Goal: Task Accomplishment & Management: Complete application form

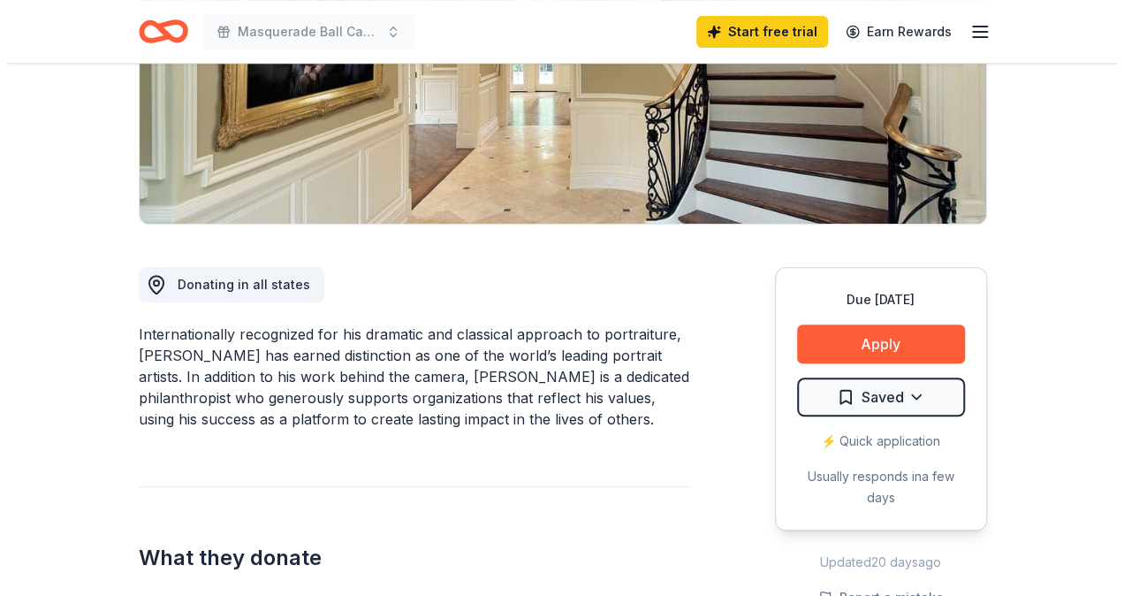
scroll to position [323, 0]
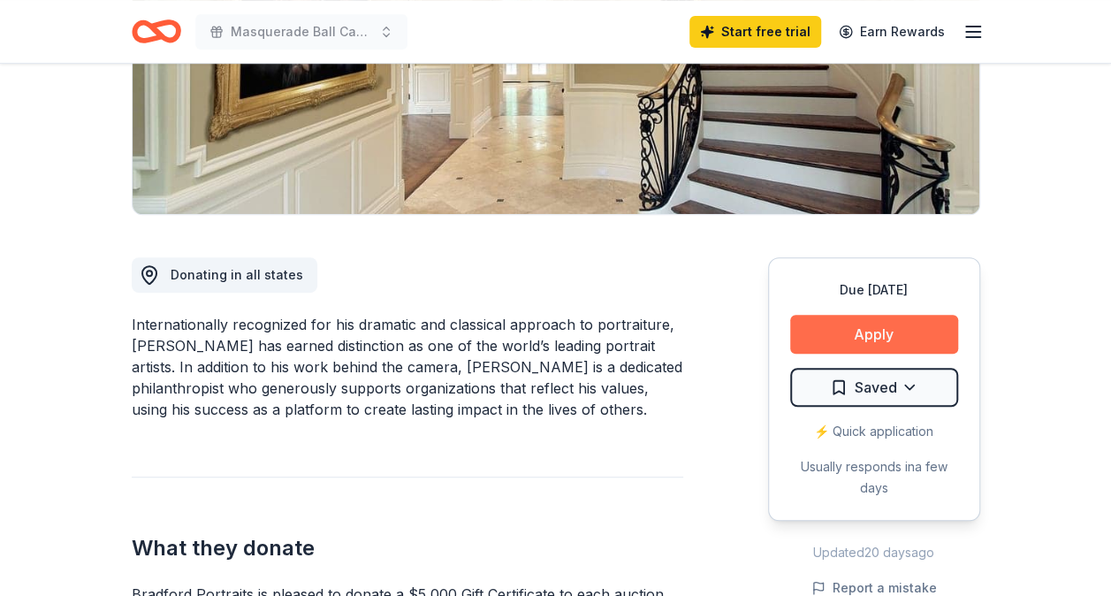
click at [863, 334] on button "Apply" at bounding box center [874, 334] width 168 height 39
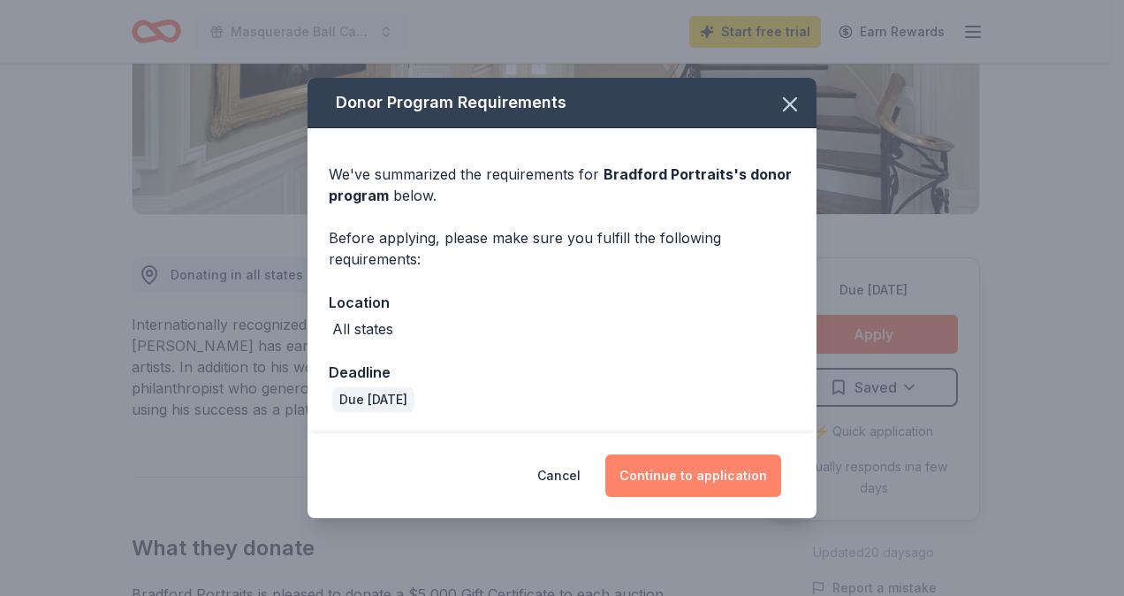
click at [714, 484] on button "Continue to application" at bounding box center [694, 475] width 176 height 42
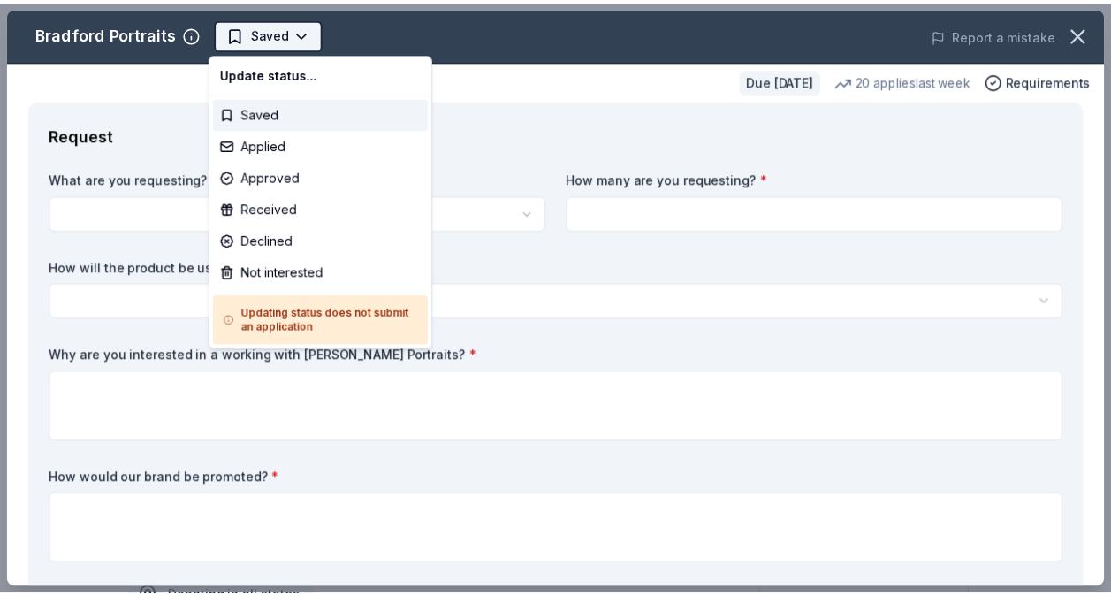
scroll to position [0, 0]
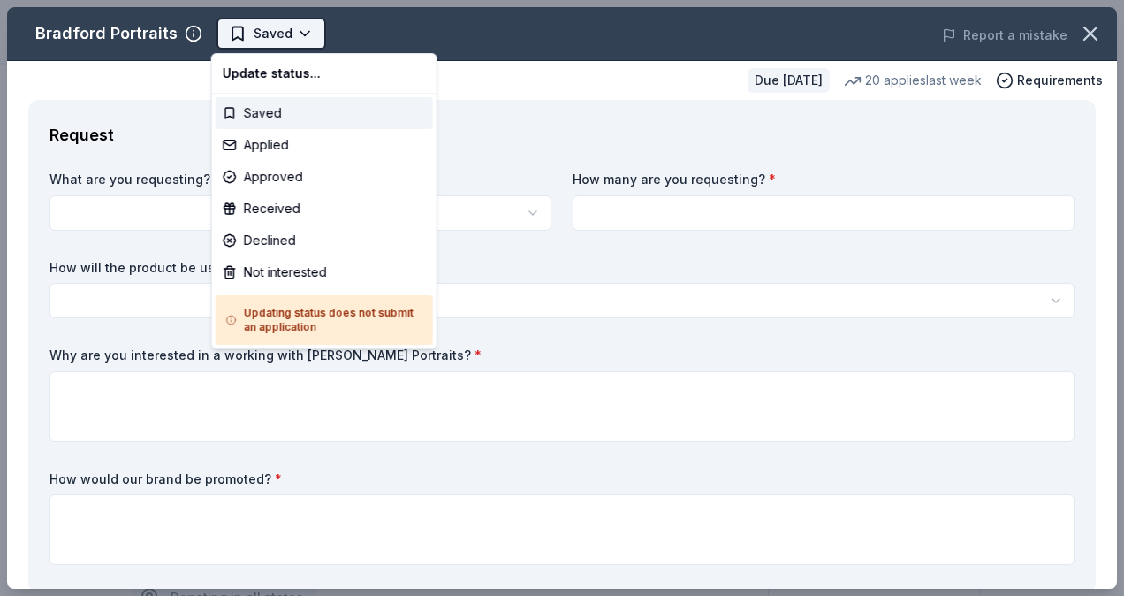
click at [262, 24] on body "Masquerade Ball Casino Night Start free trial Earn Rewards Due in 23 days Share…" at bounding box center [555, 298] width 1111 height 596
click at [272, 110] on div "Saved" at bounding box center [324, 113] width 217 height 32
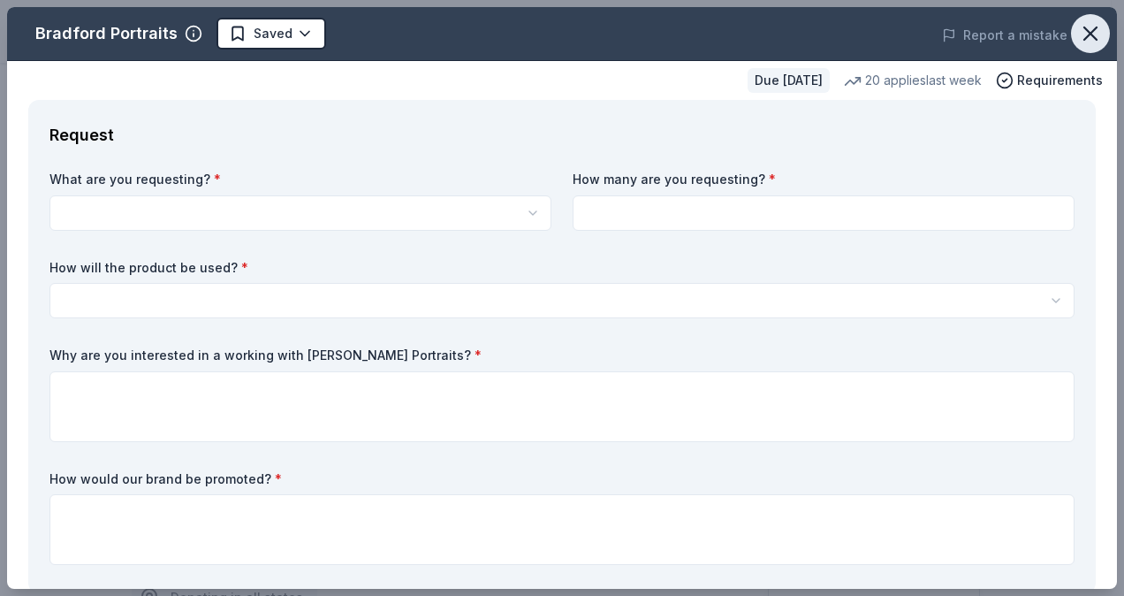
click at [1078, 27] on icon "button" at bounding box center [1090, 33] width 25 height 25
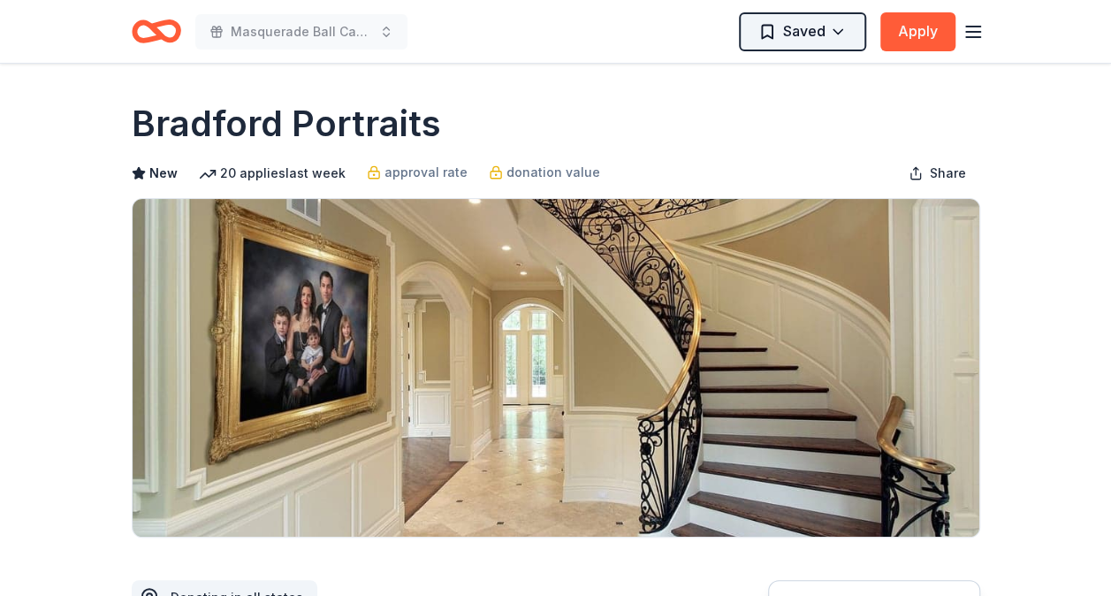
click at [835, 39] on html "Masquerade Ball Casino Night Saved Apply Due in 23 days Share Bradford Portrait…" at bounding box center [555, 298] width 1111 height 596
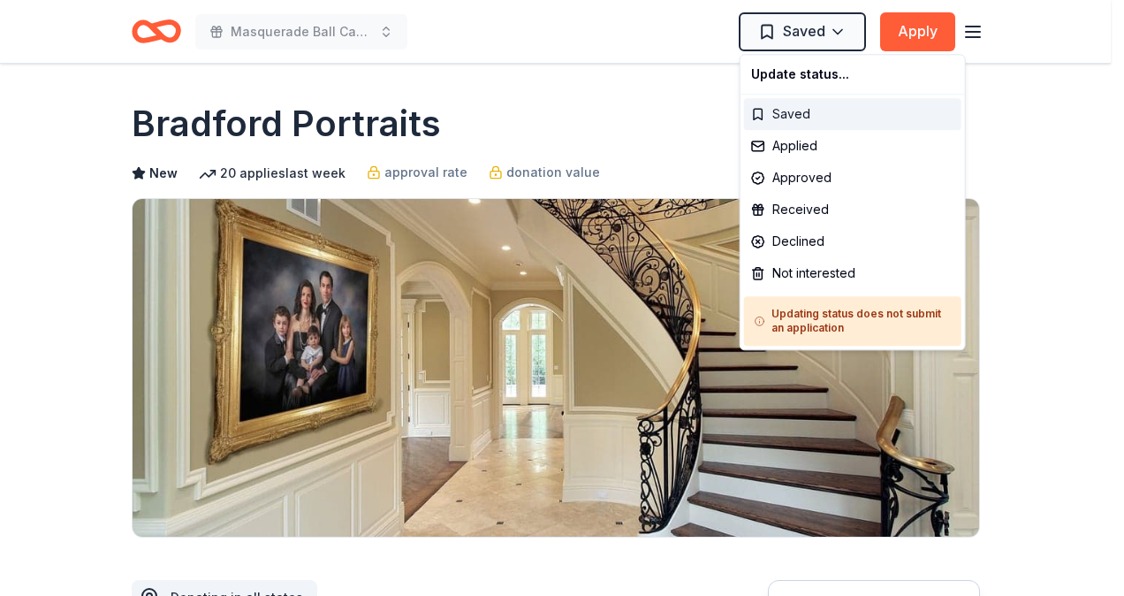
click at [791, 119] on div "Saved" at bounding box center [852, 114] width 217 height 32
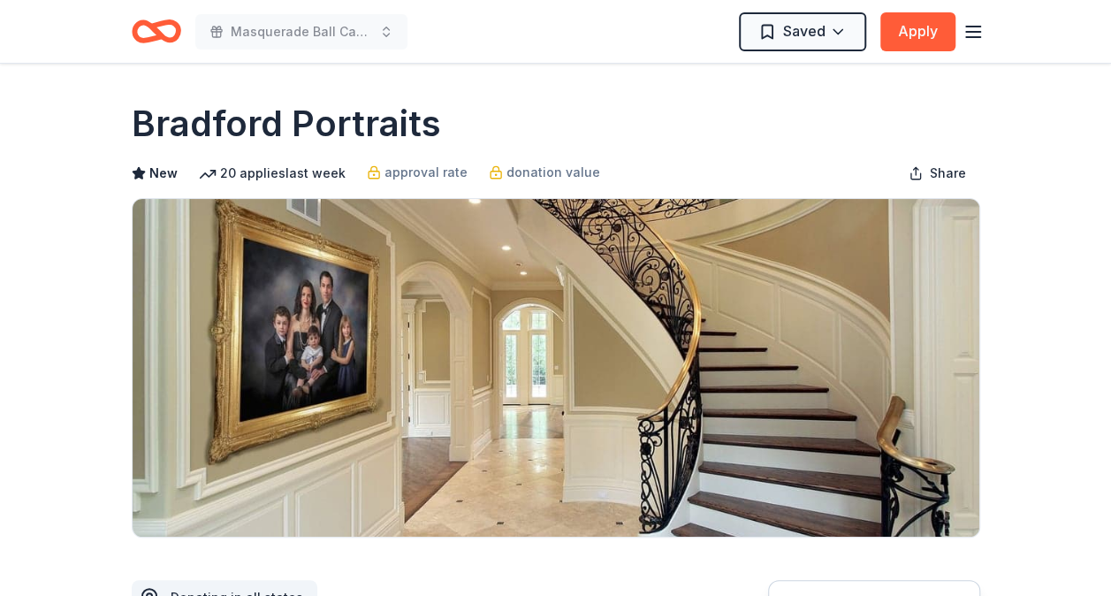
click at [987, 30] on div "Masquerade Ball Casino Night Saved Apply" at bounding box center [555, 31] width 905 height 63
click at [969, 37] on icon "button" at bounding box center [973, 31] width 21 height 21
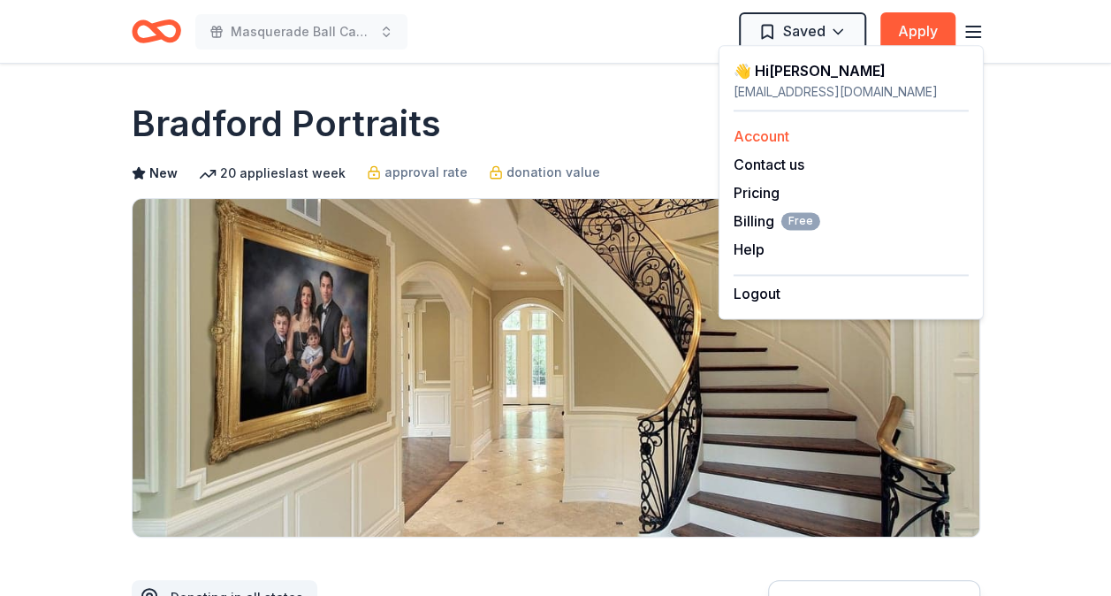
click at [757, 137] on link "Account" at bounding box center [762, 136] width 56 height 18
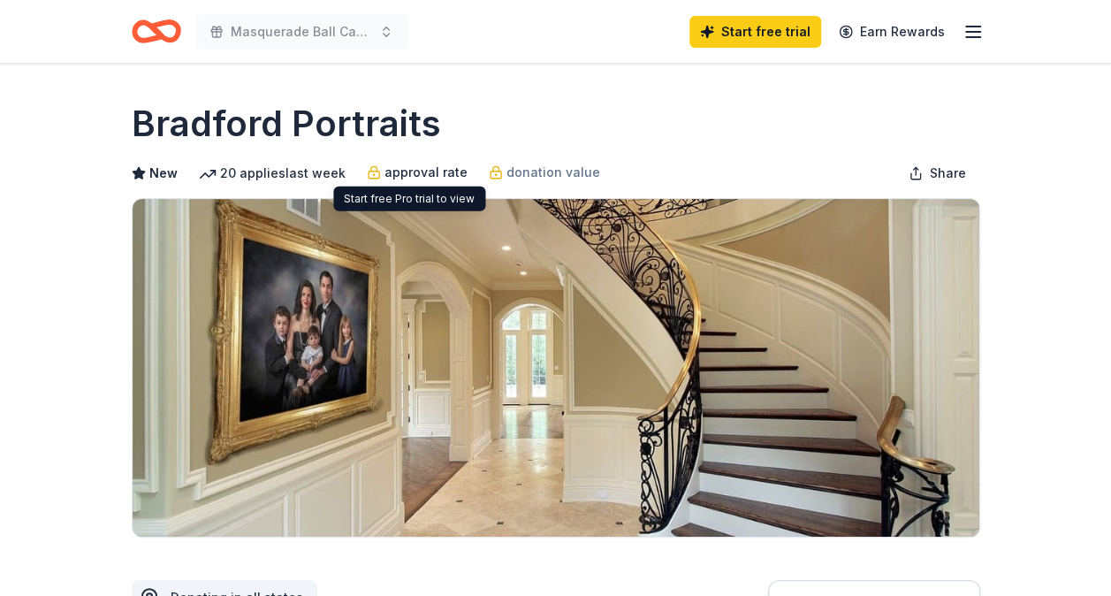
click at [415, 175] on span "approval rate" at bounding box center [426, 172] width 83 height 21
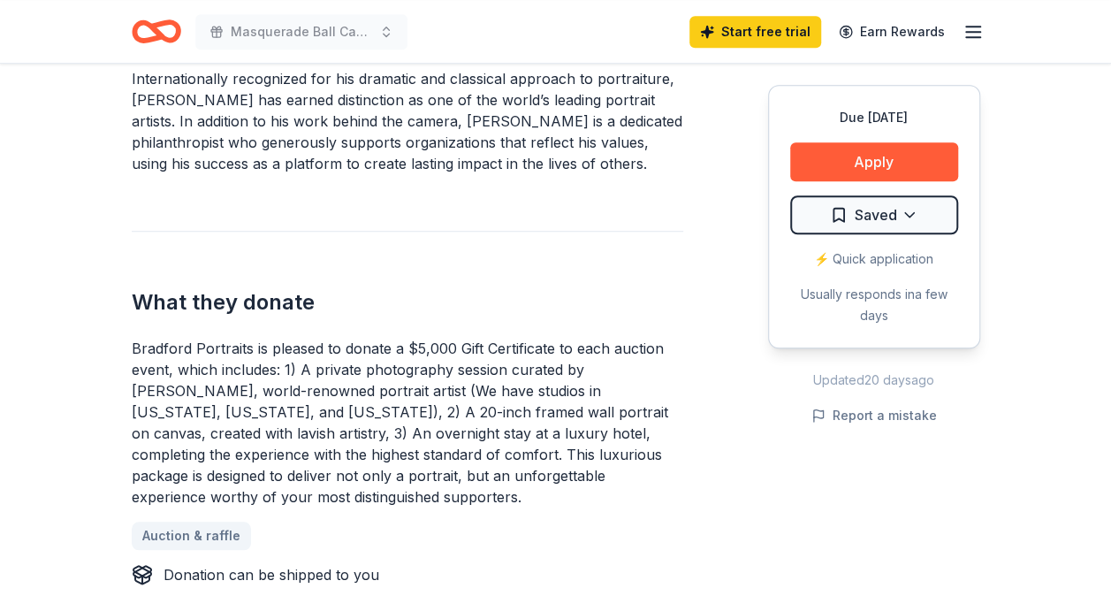
scroll to position [569, 0]
click at [772, 27] on link "Start free trial" at bounding box center [755, 32] width 132 height 32
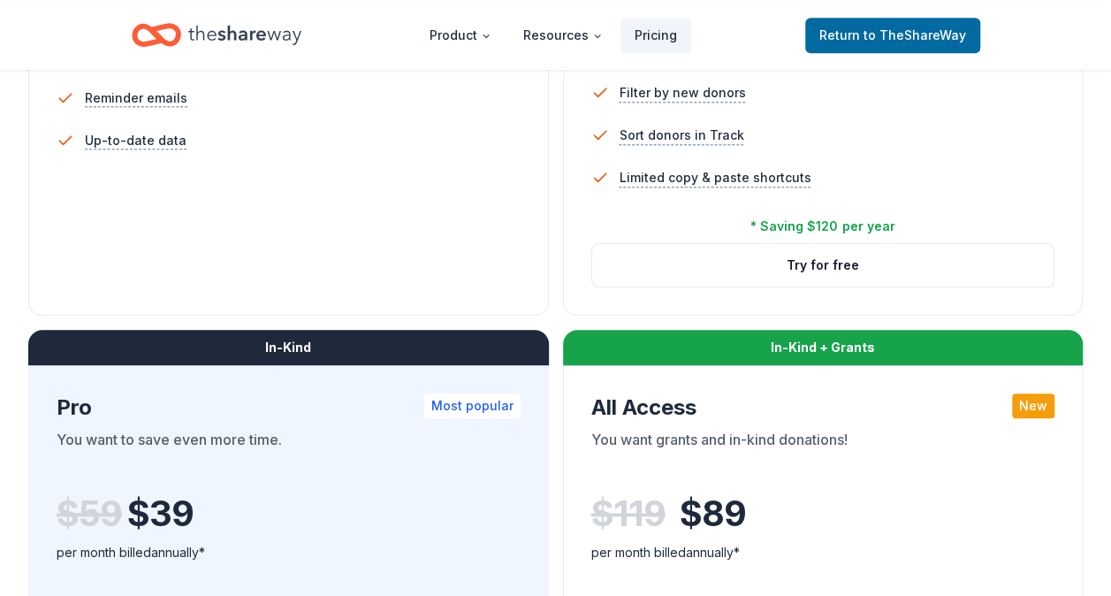
scroll to position [699, 0]
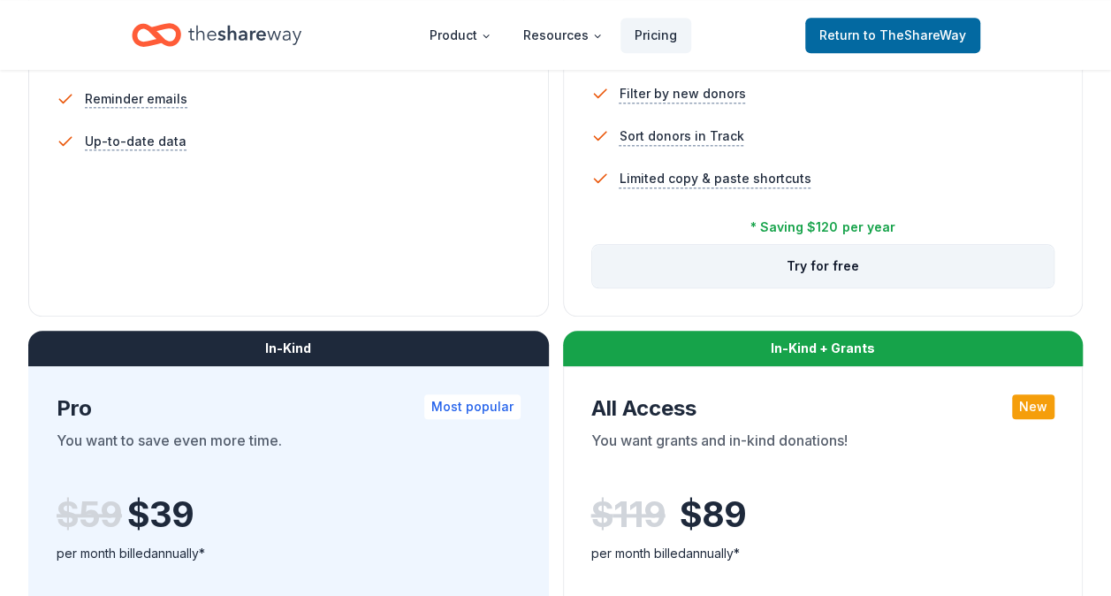
click at [836, 263] on button "Try for free" at bounding box center [823, 266] width 462 height 42
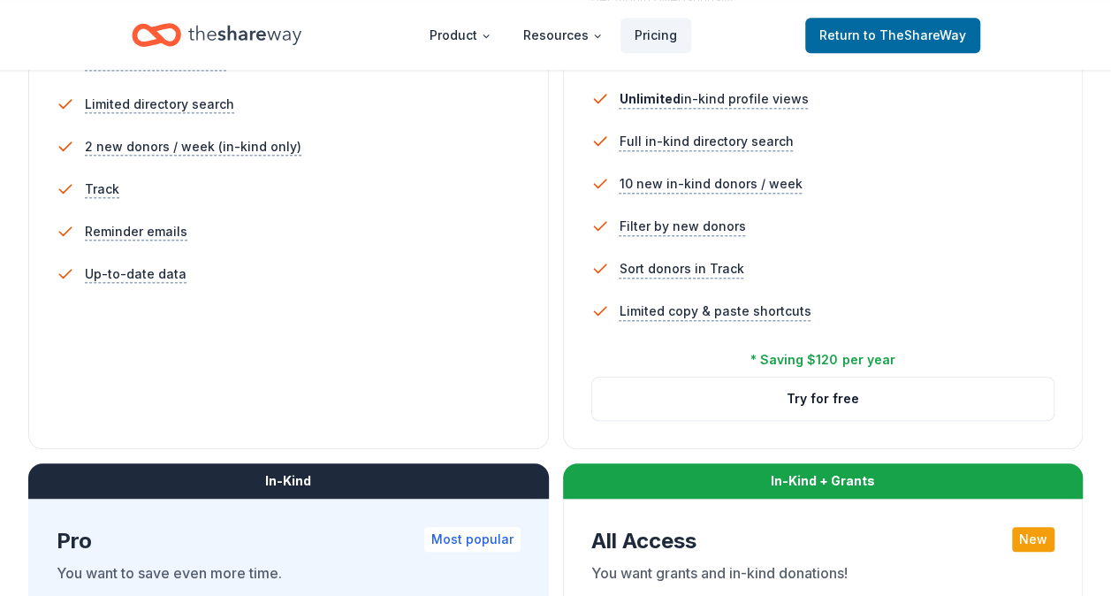
scroll to position [569, 0]
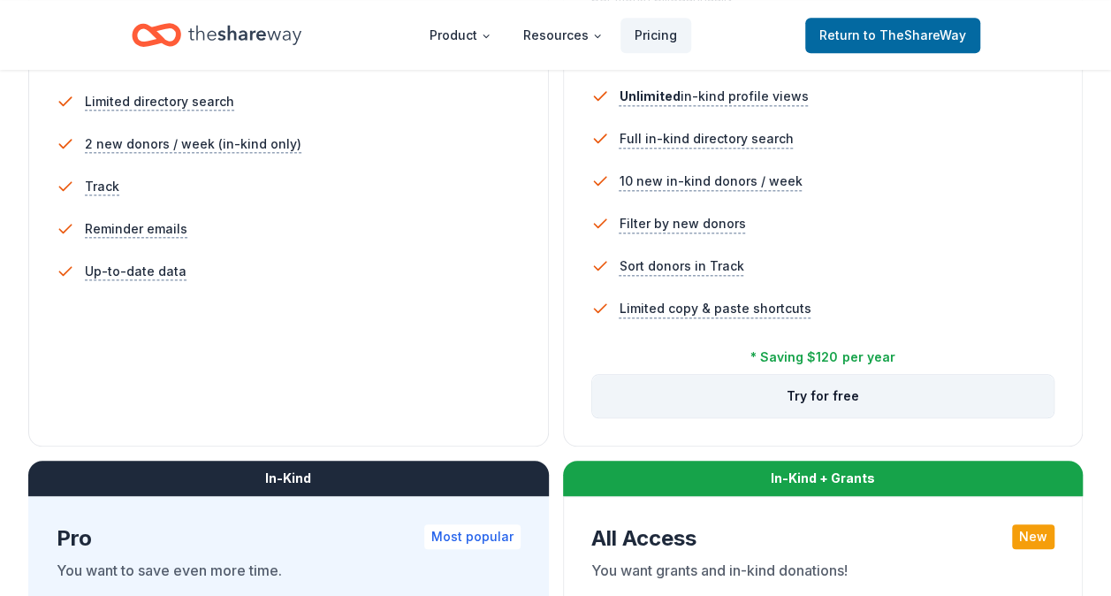
click at [825, 390] on button "Try for free" at bounding box center [823, 396] width 462 height 42
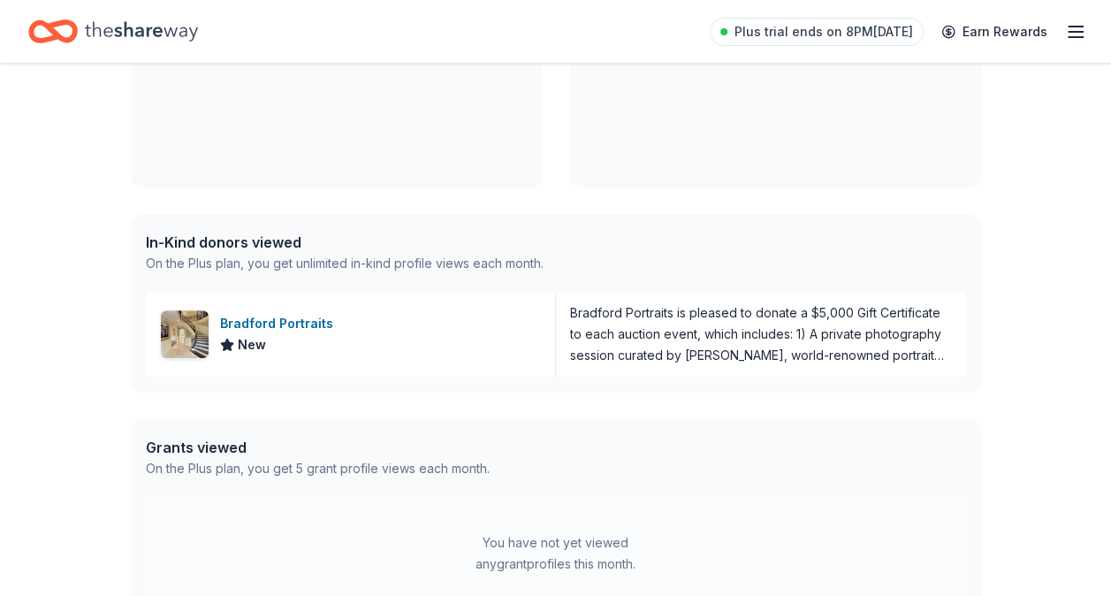
scroll to position [317, 0]
click at [289, 318] on div "Bradford Portraits" at bounding box center [280, 322] width 120 height 21
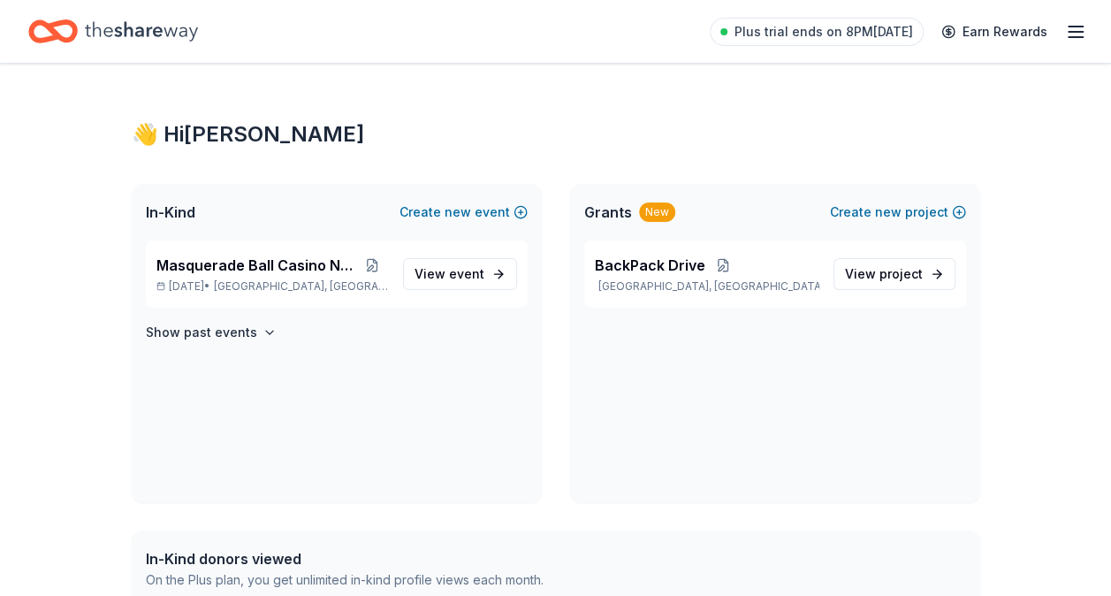
click at [1077, 37] on line "button" at bounding box center [1076, 37] width 14 height 0
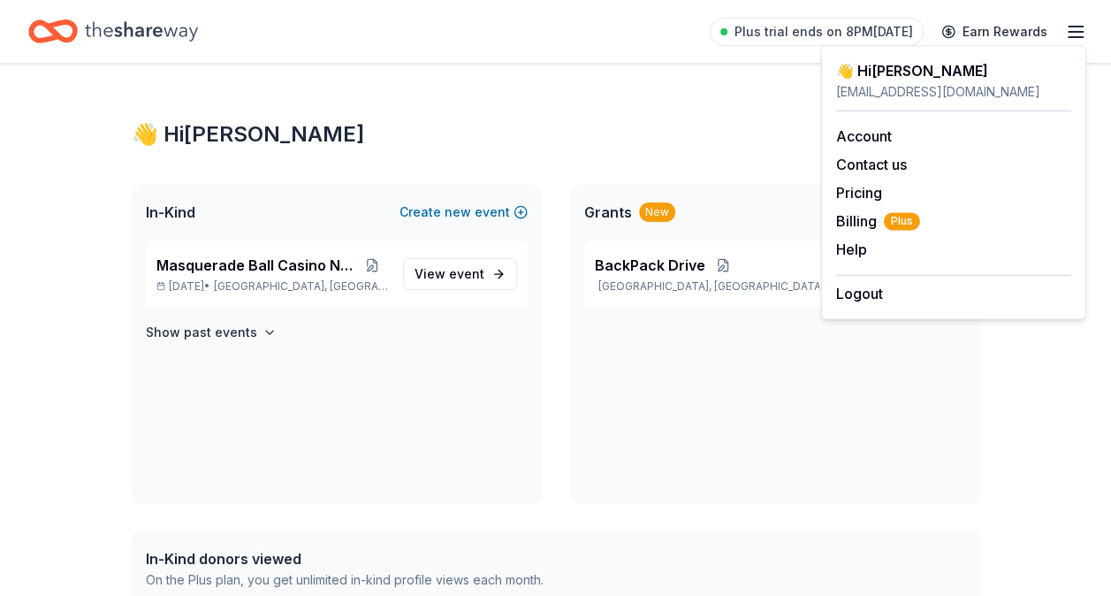
click at [456, 131] on div "👋 Hi Maria" at bounding box center [556, 134] width 849 height 28
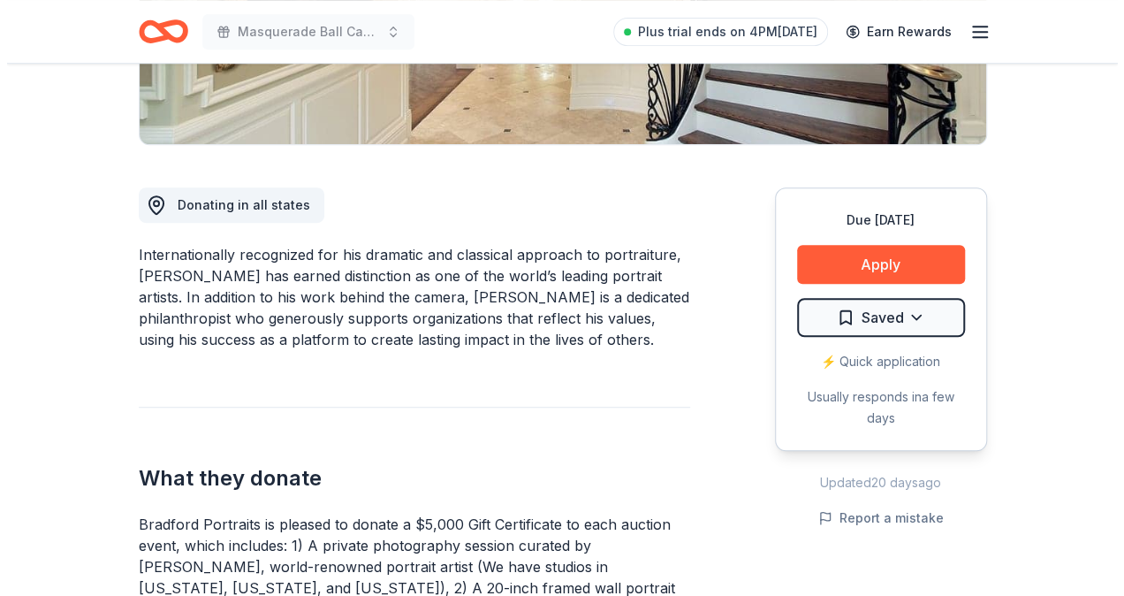
scroll to position [394, 0]
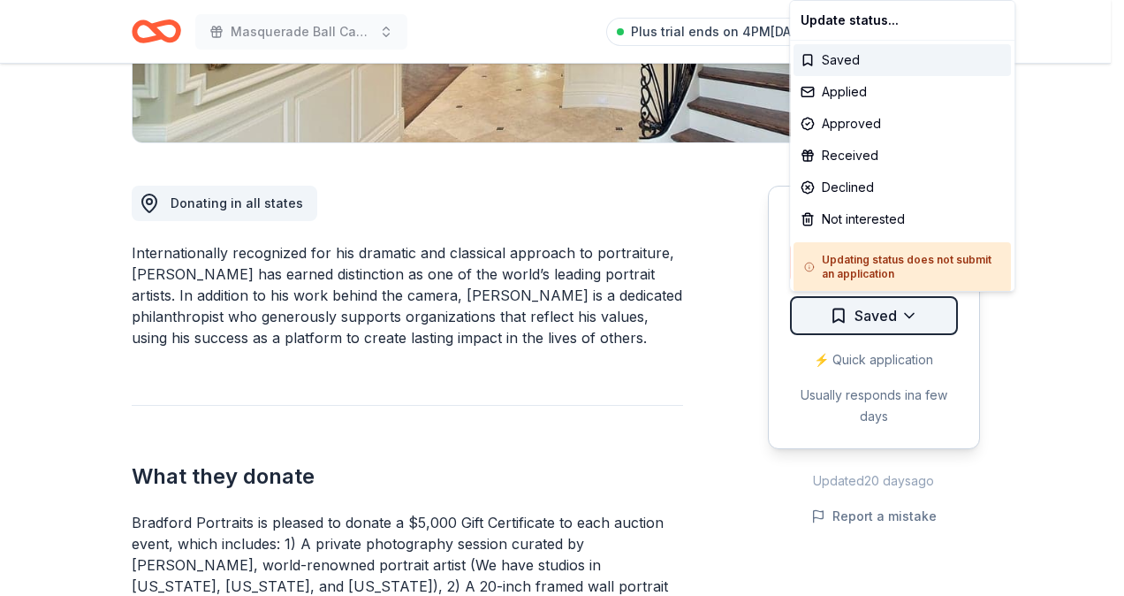
click at [850, 61] on div "Saved" at bounding box center [902, 60] width 217 height 32
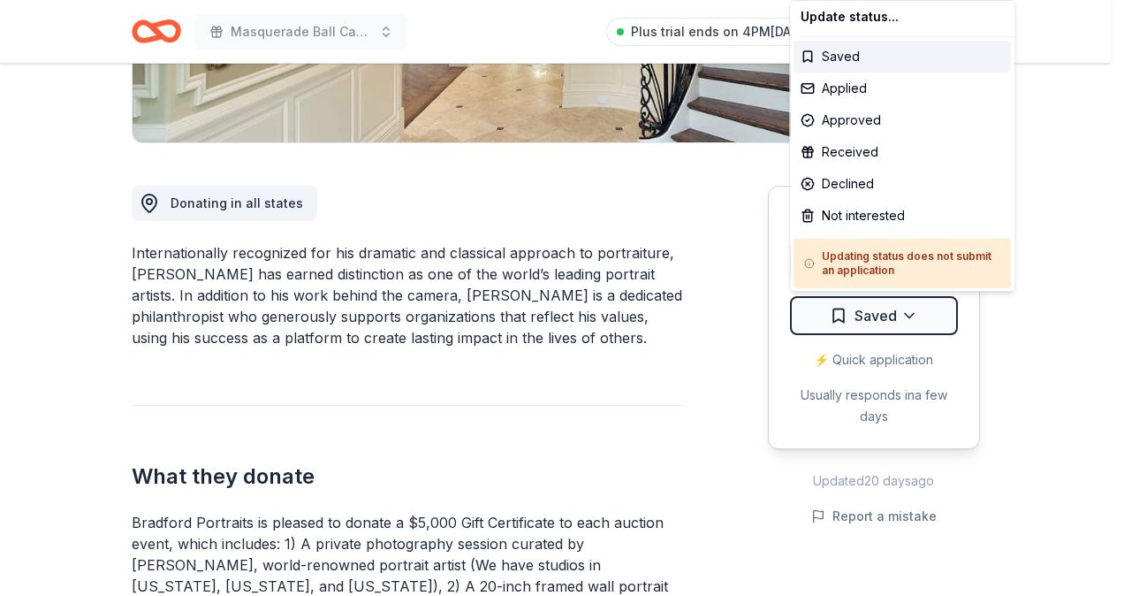
click at [861, 274] on h5 "Updating status does not submit an application" at bounding box center [902, 263] width 196 height 28
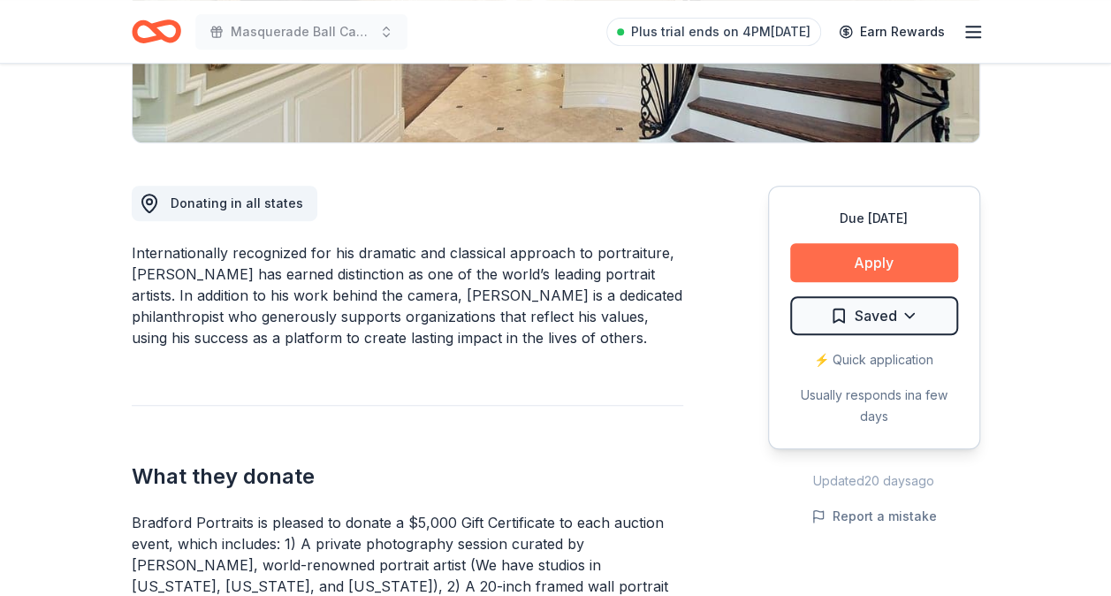
click at [856, 249] on button "Apply" at bounding box center [874, 262] width 168 height 39
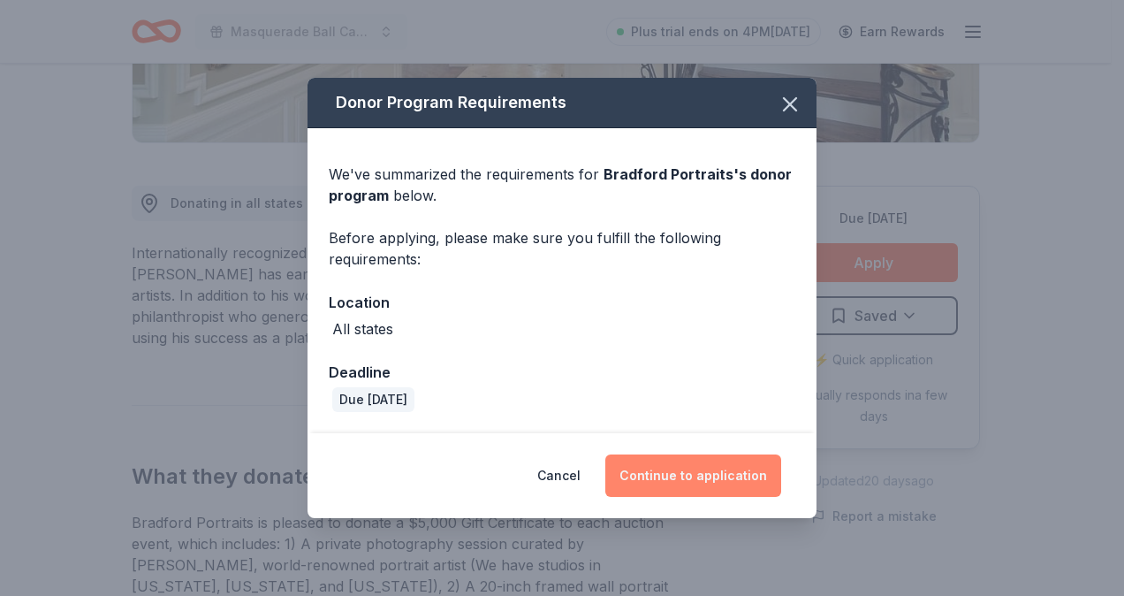
click at [712, 484] on button "Continue to application" at bounding box center [694, 475] width 176 height 42
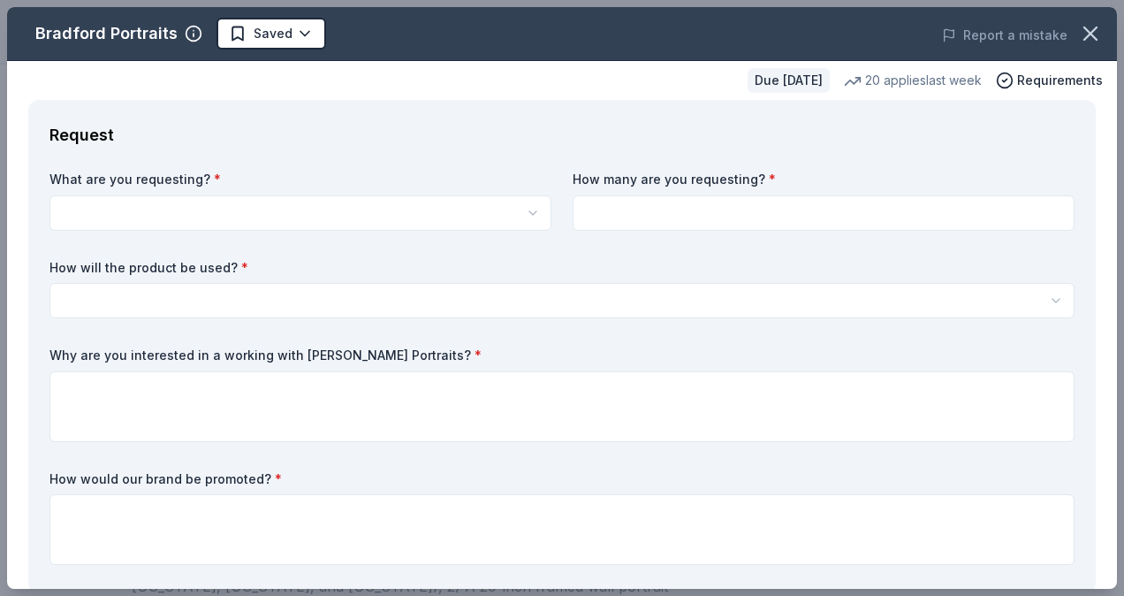
scroll to position [0, 0]
click at [521, 214] on html "Masquerade Ball Casino Night Plus trial ends on 4PM, 10/20 Earn Rewards Due in …" at bounding box center [562, 298] width 1124 height 596
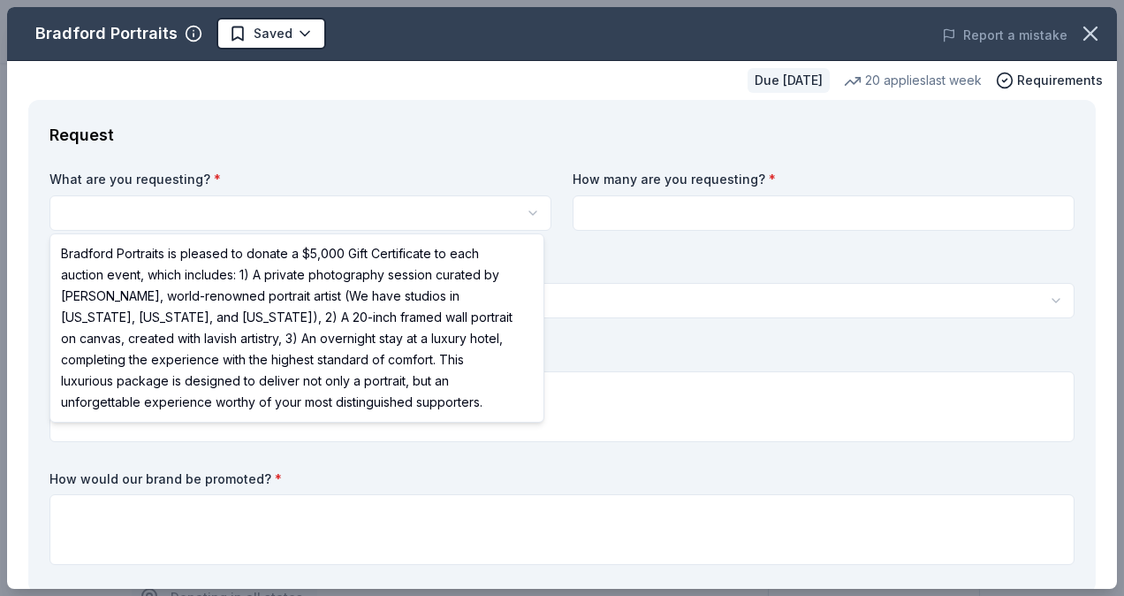
select select "Bradford Portraits is pleased to donate a $5,000 Gift Certificate to each aucti…"
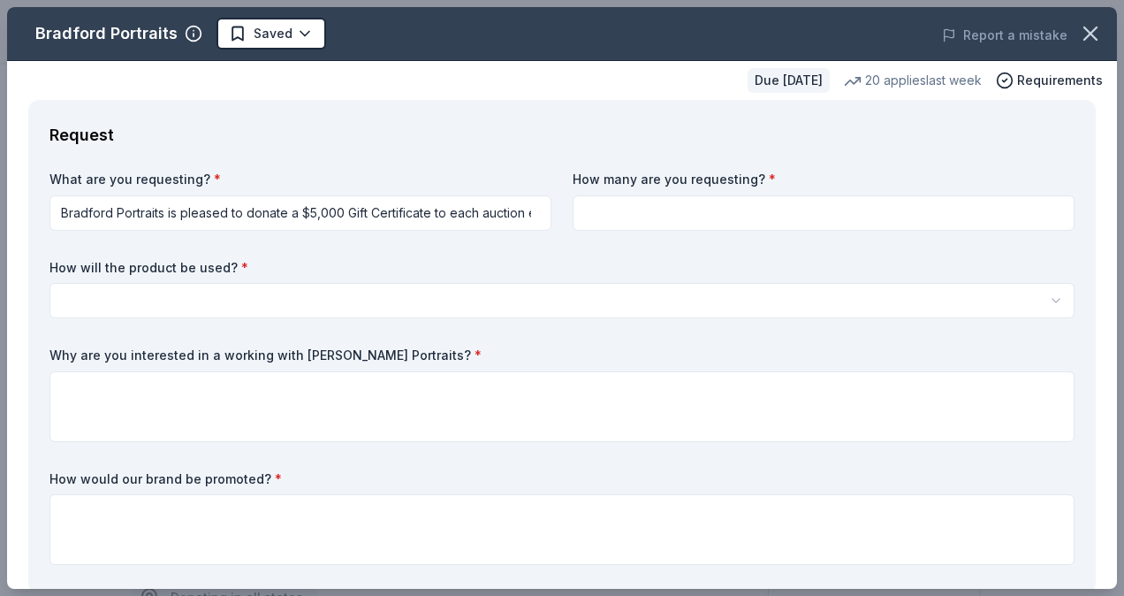
click at [612, 212] on input at bounding box center [824, 212] width 502 height 35
type input "1"
click at [342, 301] on html "Masquerade Ball Casino Night Saved Apply Due in 23 days Share Bradford Portrait…" at bounding box center [562, 298] width 1124 height 596
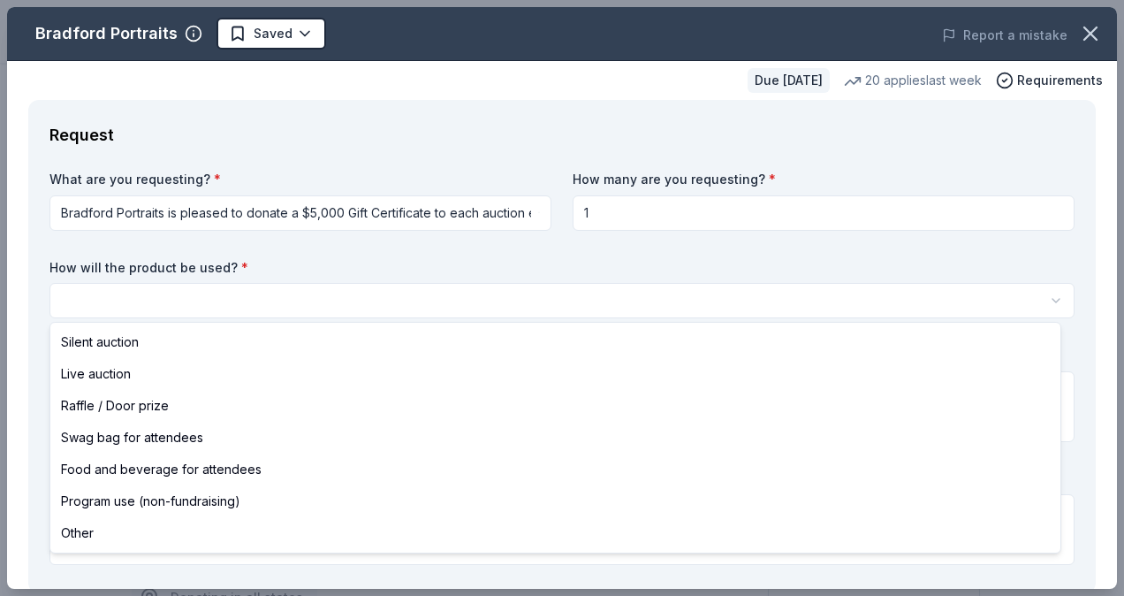
select select "raffleDoorPrize"
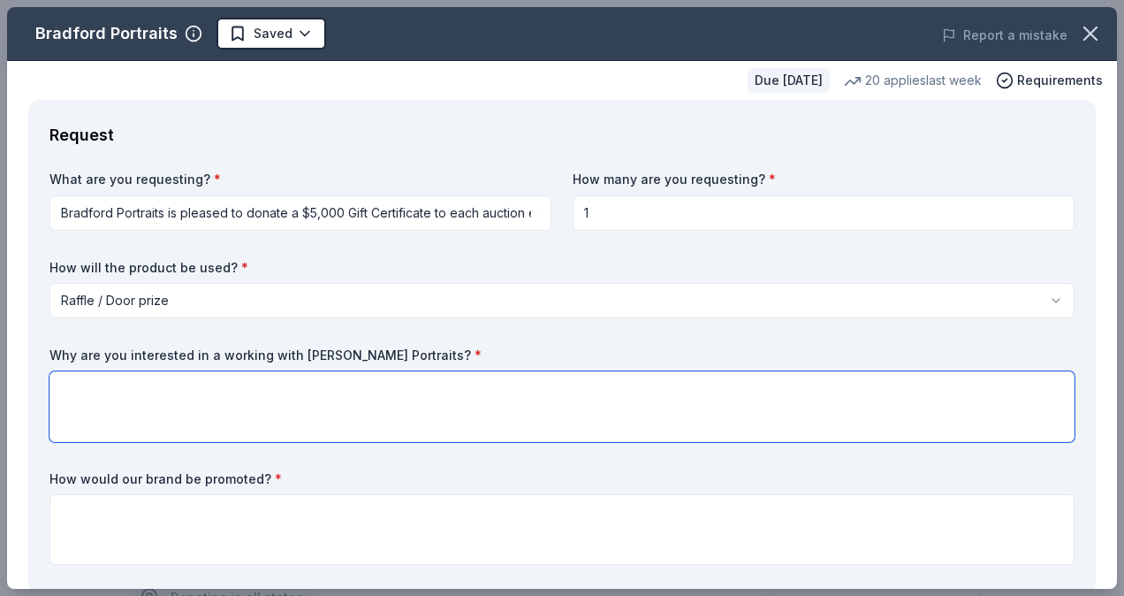
click at [146, 410] on textarea at bounding box center [562, 406] width 1025 height 71
paste textarea "We are interested in working with Bradford Portraits because of the powerful im…"
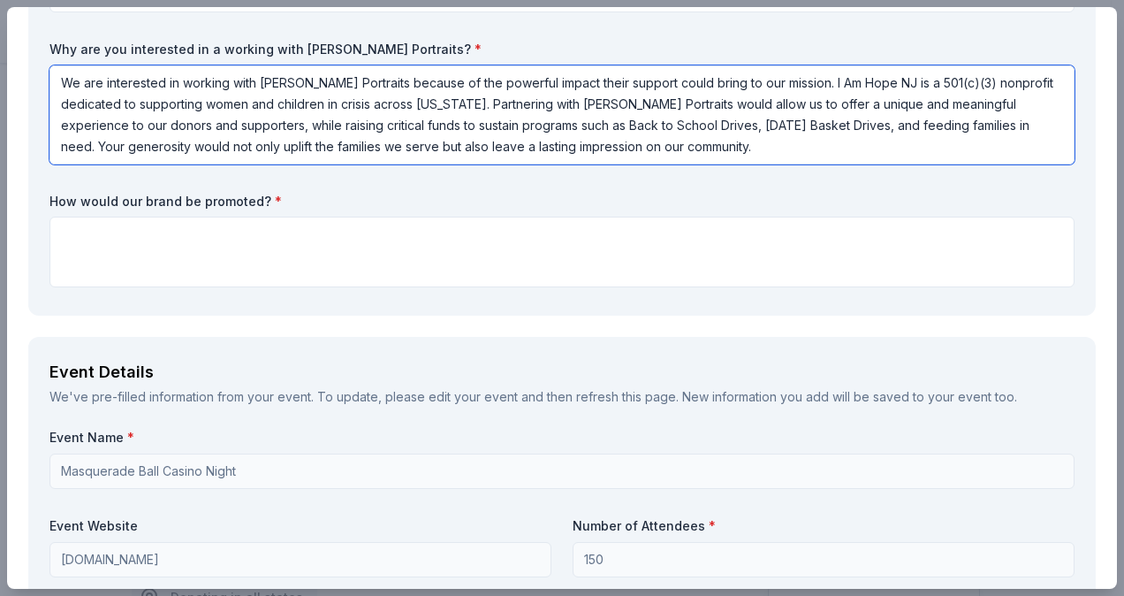
scroll to position [307, 0]
type textarea "We are interested in working with Bradford Portraits because of the powerful im…"
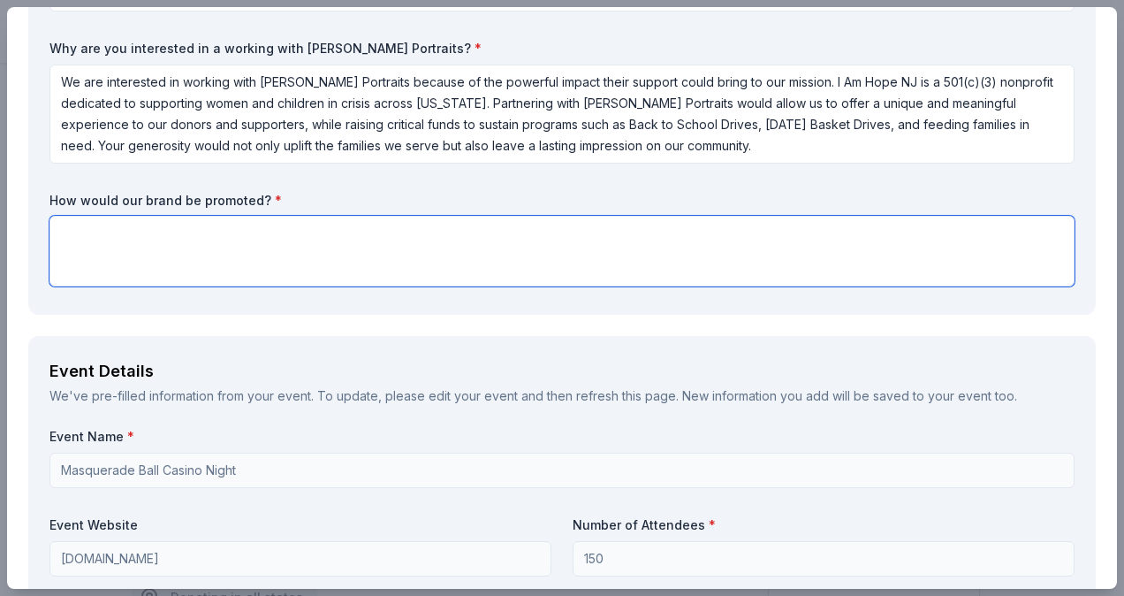
click at [156, 239] on textarea at bounding box center [562, 251] width 1025 height 71
paste textarea "As a valued partner of I Am Hope NJ, Bradford Portraits will be prominently rec…"
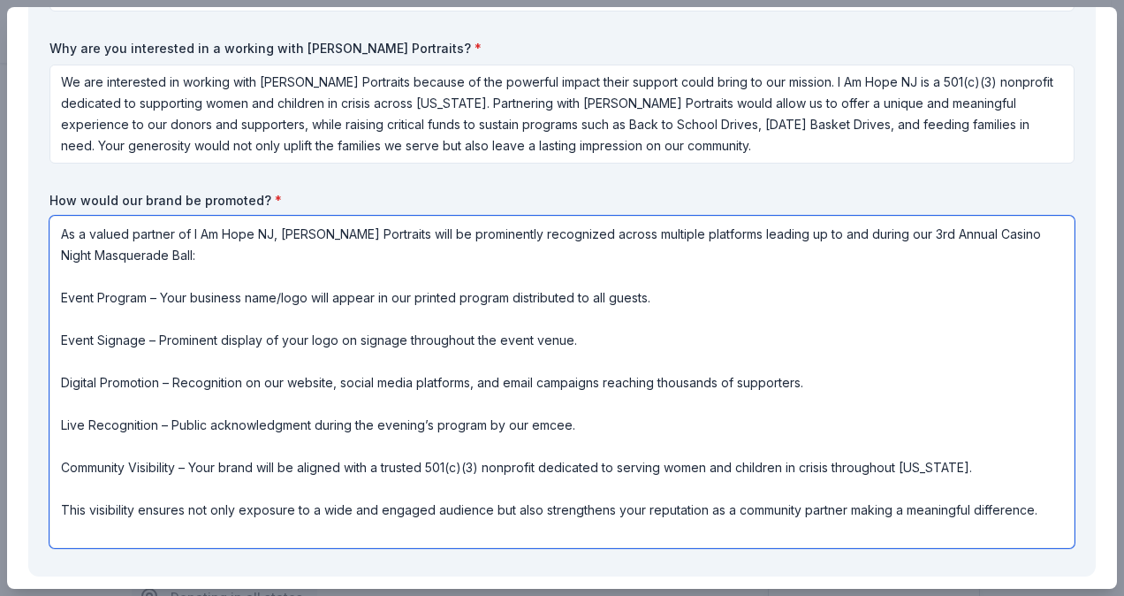
drag, startPoint x: 590, startPoint y: 342, endPoint x: 51, endPoint y: 341, distance: 538.3
click at [51, 341] on textarea "As a valued partner of I Am Hope NJ, Bradford Portraits will be prominently rec…" at bounding box center [562, 382] width 1025 height 332
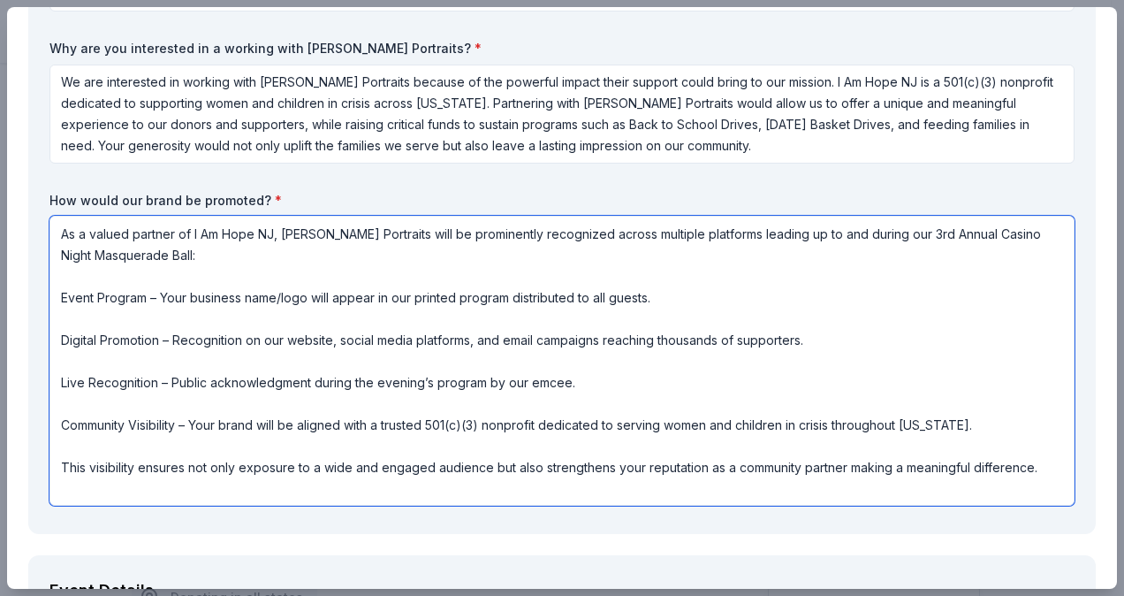
drag, startPoint x: 584, startPoint y: 383, endPoint x: 34, endPoint y: 372, distance: 550.8
click at [34, 372] on div "Request What are you requesting? * Bradford Portraits is pleased to donate a $5…" at bounding box center [562, 163] width 1068 height 741
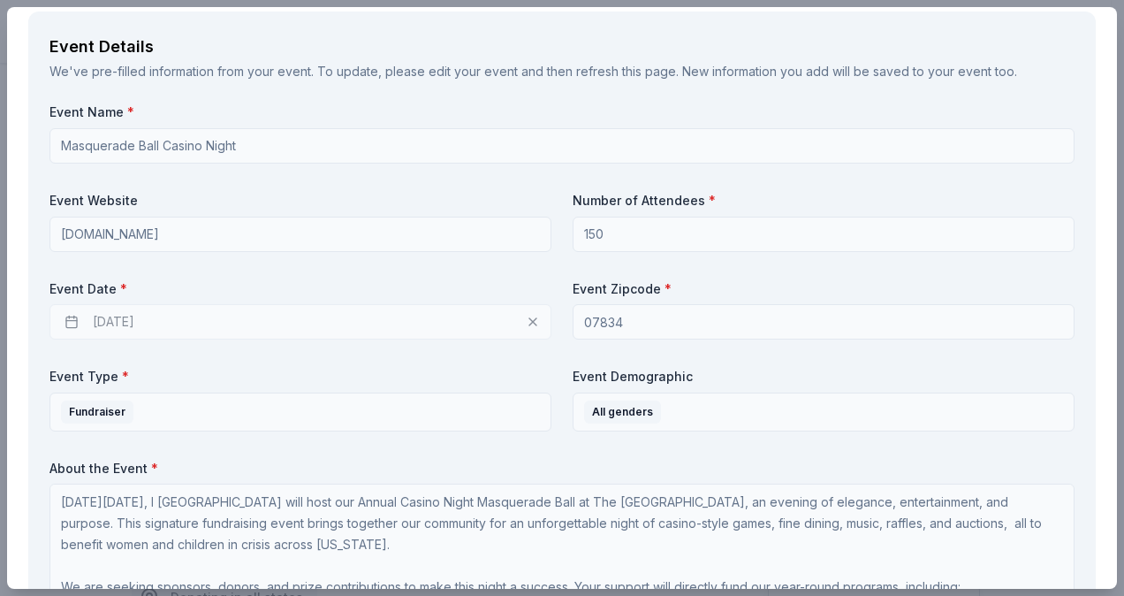
scroll to position [809, 0]
type textarea "As a valued partner of I Am Hope NJ, Bradford Portraits will be prominently rec…"
click at [529, 320] on div "12/04/2025" at bounding box center [301, 320] width 502 height 35
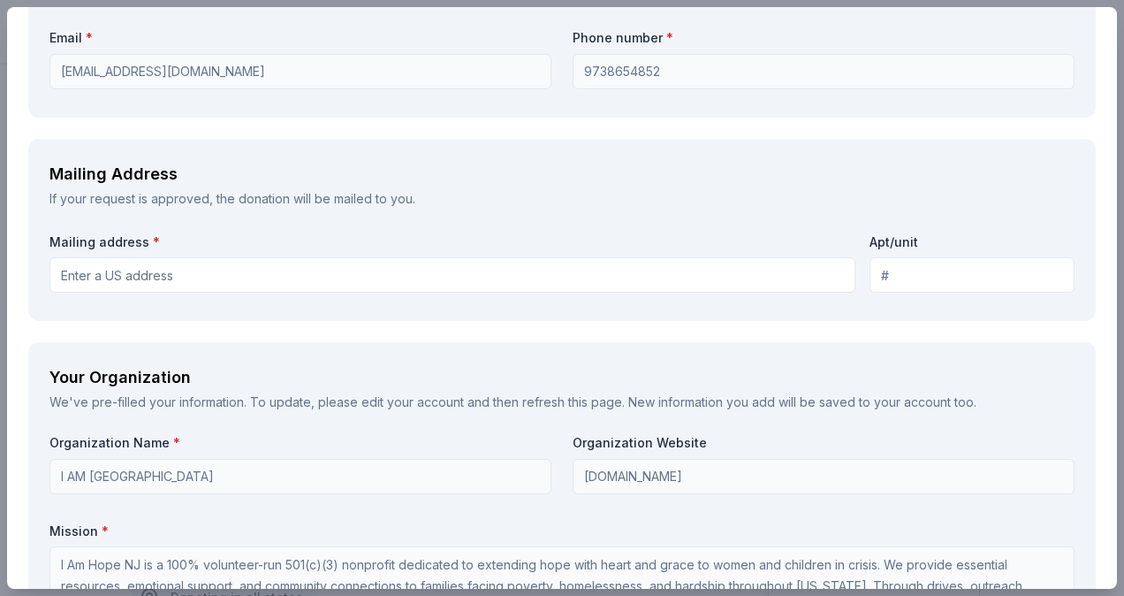
scroll to position [1741, 0]
click at [197, 270] on input "Mailing address *" at bounding box center [453, 273] width 806 height 35
type input "50 Mabro Drive DENVILLE, NJ 07834"
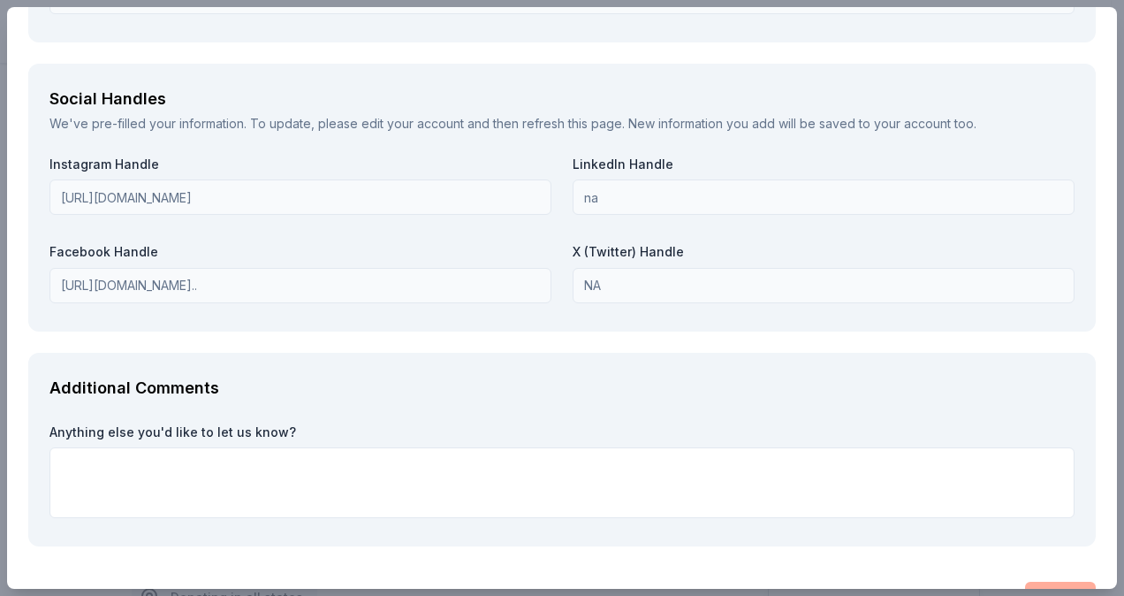
scroll to position [2618, 0]
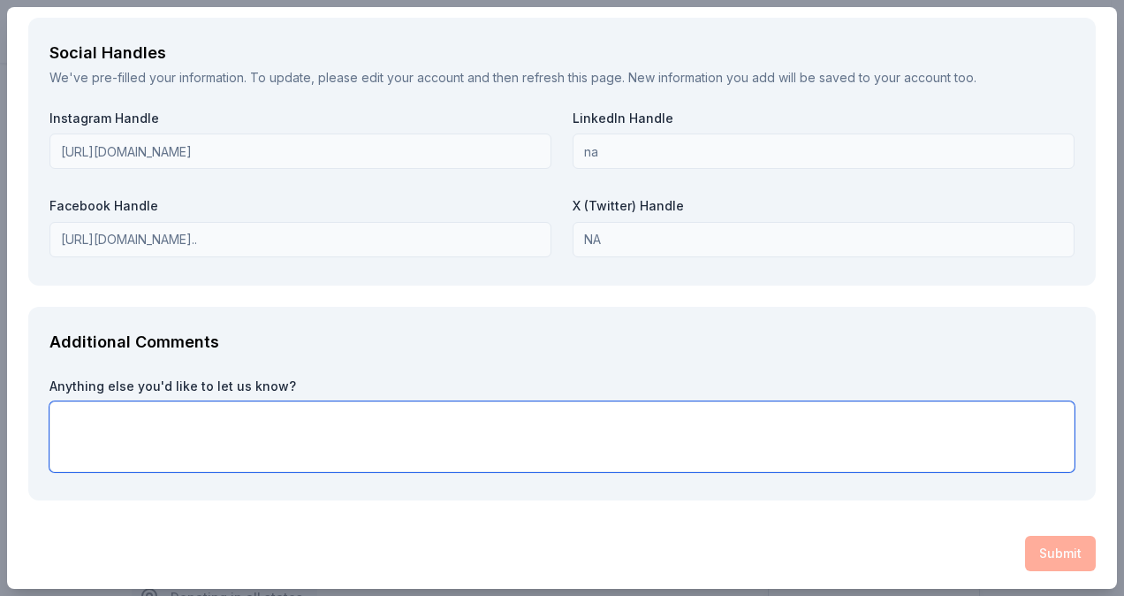
click at [894, 455] on textarea at bounding box center [562, 436] width 1025 height 71
click at [170, 410] on textarea at bounding box center [562, 436] width 1025 height 71
paste textarea "We are excited about the opportunity to work with Bradford Portraits because of…"
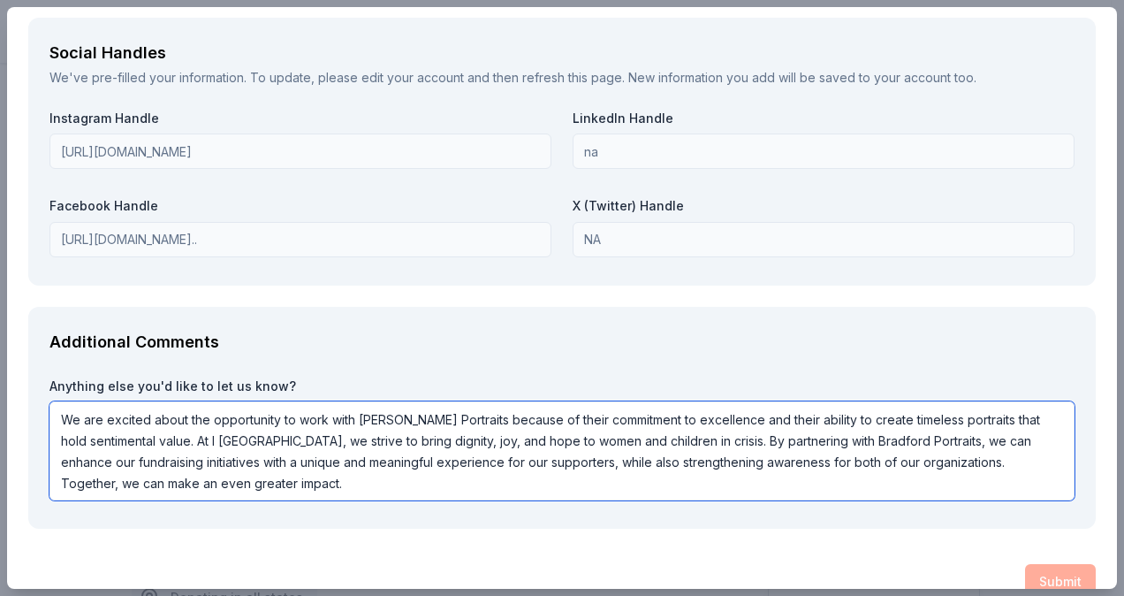
scroll to position [2647, 0]
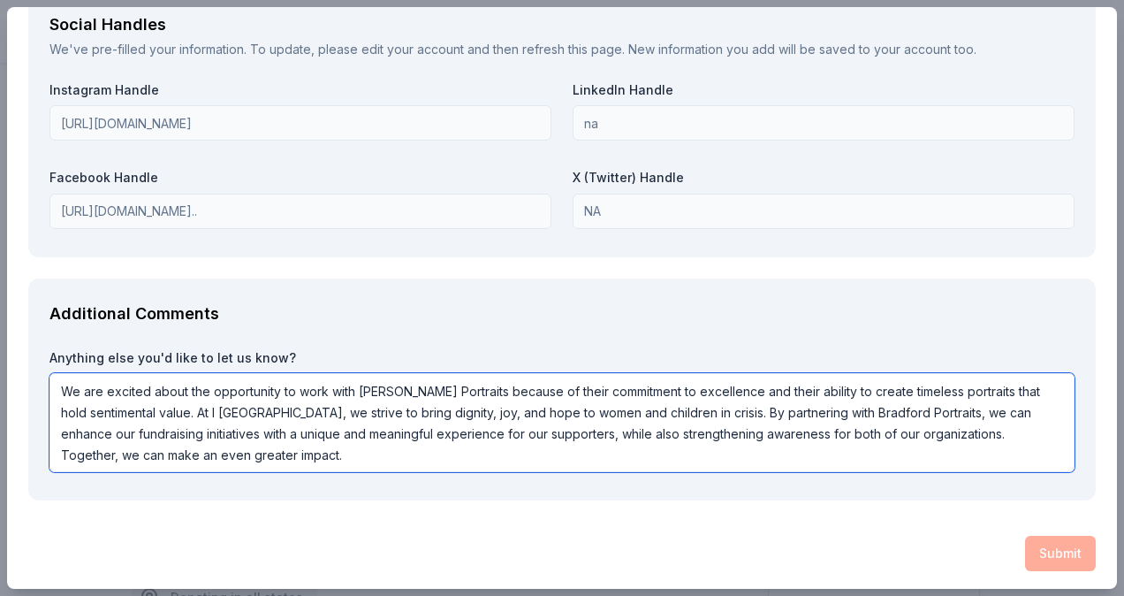
type textarea "We are excited about the opportunity to work with Bradford Portraits because of…"
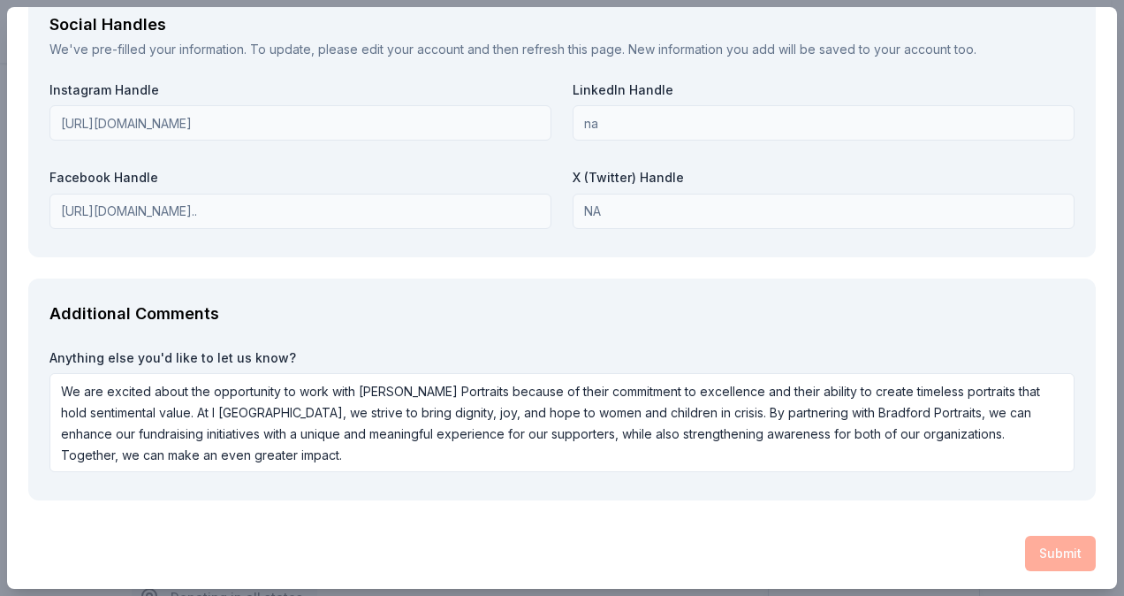
click at [1043, 546] on div "Submit" at bounding box center [562, 553] width 1068 height 35
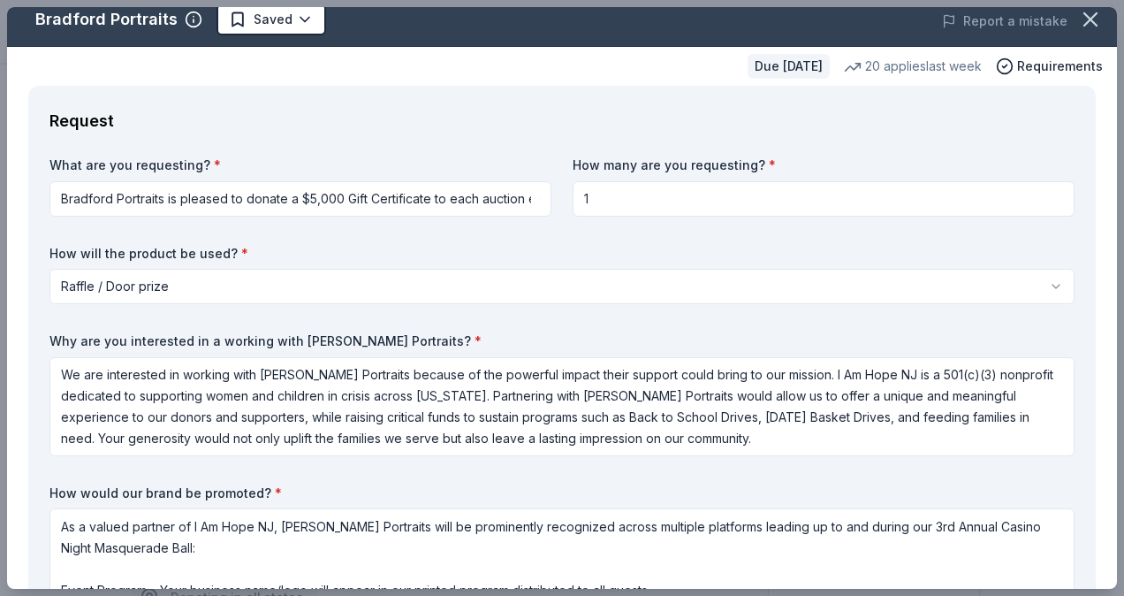
scroll to position [0, 0]
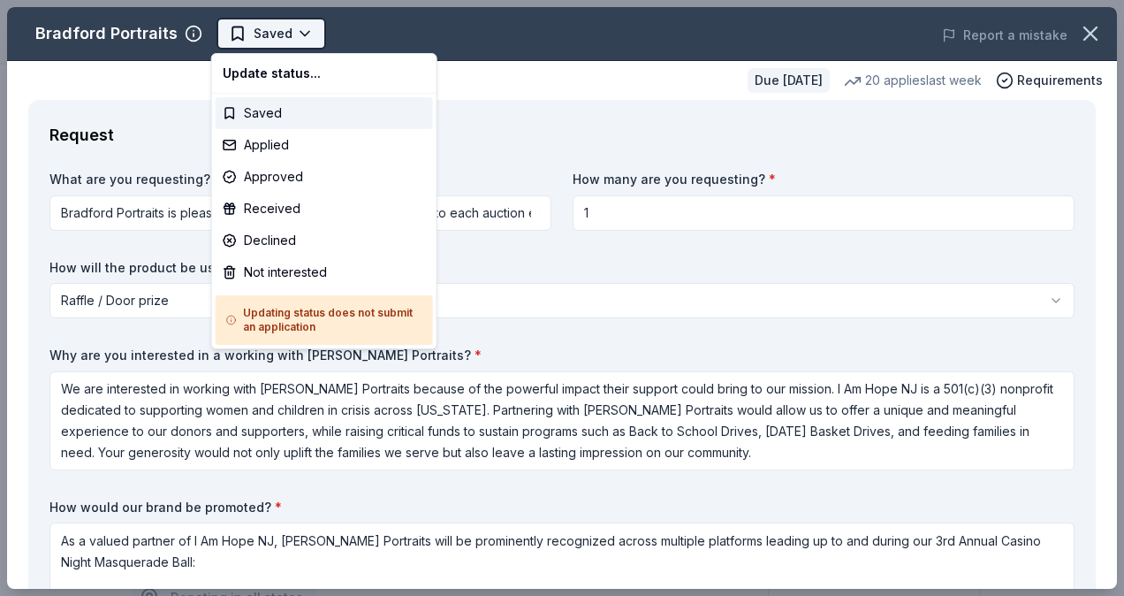
click at [302, 35] on body "Masquerade Ball Casino Night Saved Apply Due in 23 days Share Bradford Portrait…" at bounding box center [555, 298] width 1111 height 596
click at [711, 128] on html "Masquerade Ball Casino Night Saved Apply Due in 23 days Share Bradford Portrait…" at bounding box center [562, 298] width 1124 height 596
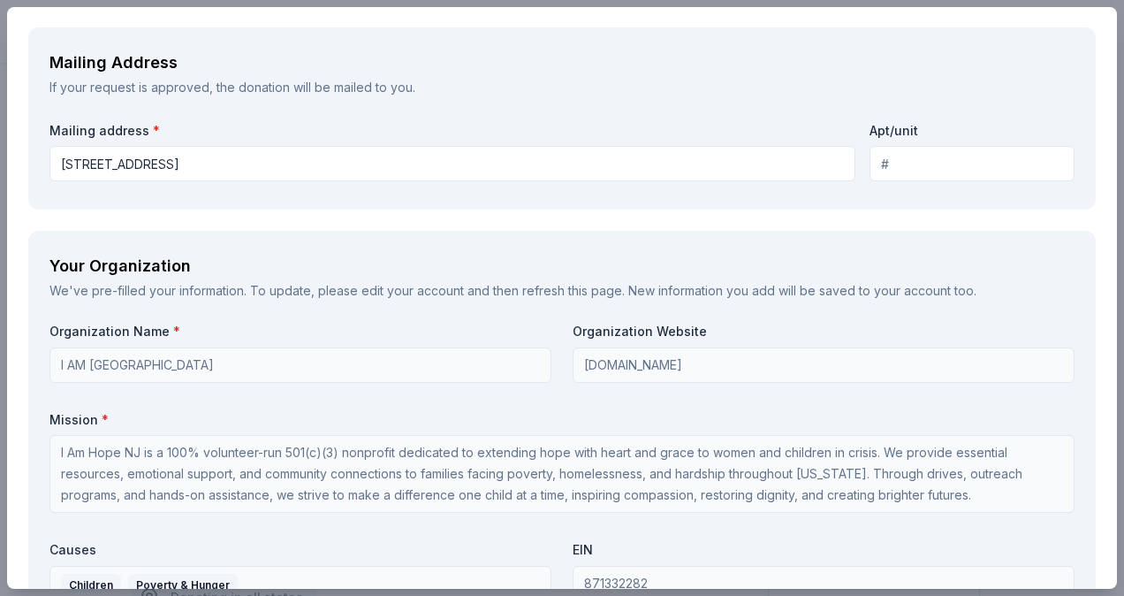
scroll to position [1862, 0]
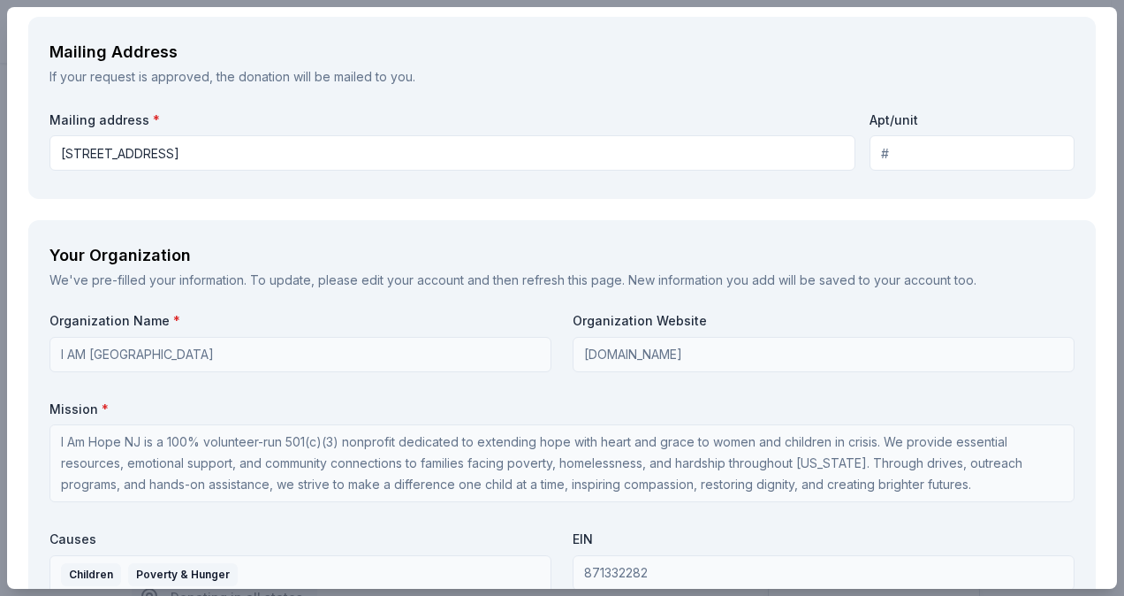
click at [910, 151] on input "Apt/unit" at bounding box center [972, 152] width 205 height 35
click at [880, 158] on input "Apt/unit" at bounding box center [972, 152] width 205 height 35
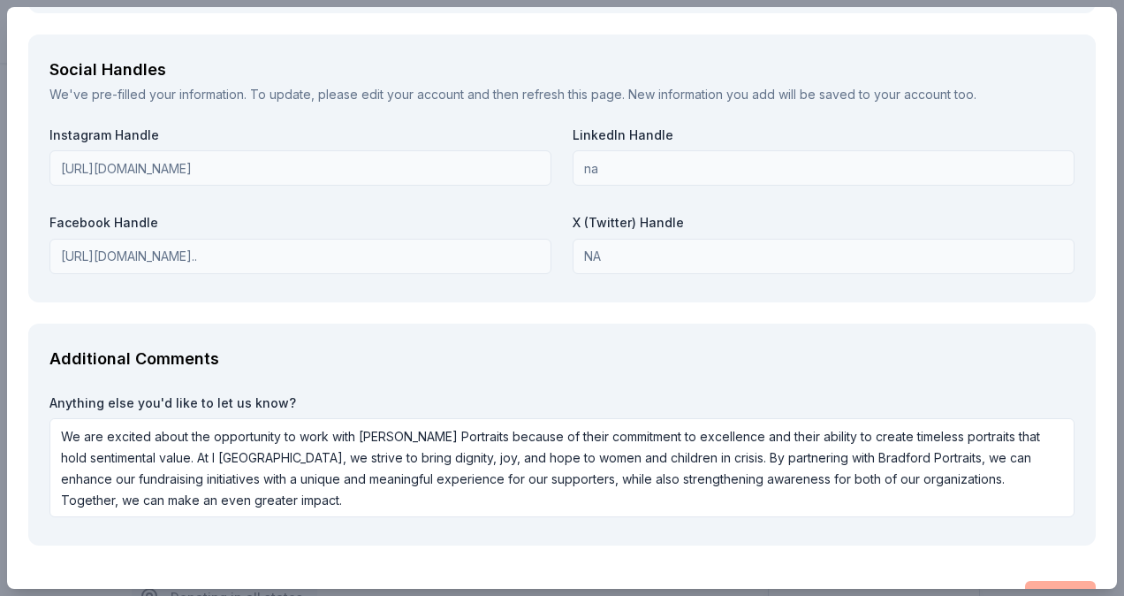
scroll to position [2647, 0]
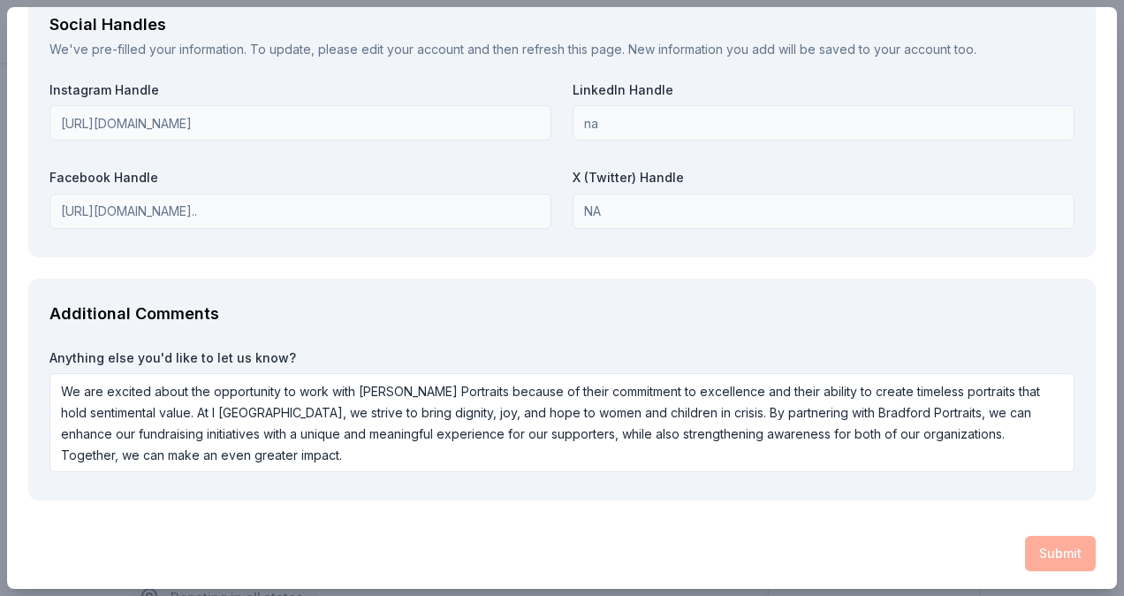
click at [1040, 543] on div "Submit" at bounding box center [562, 553] width 1068 height 35
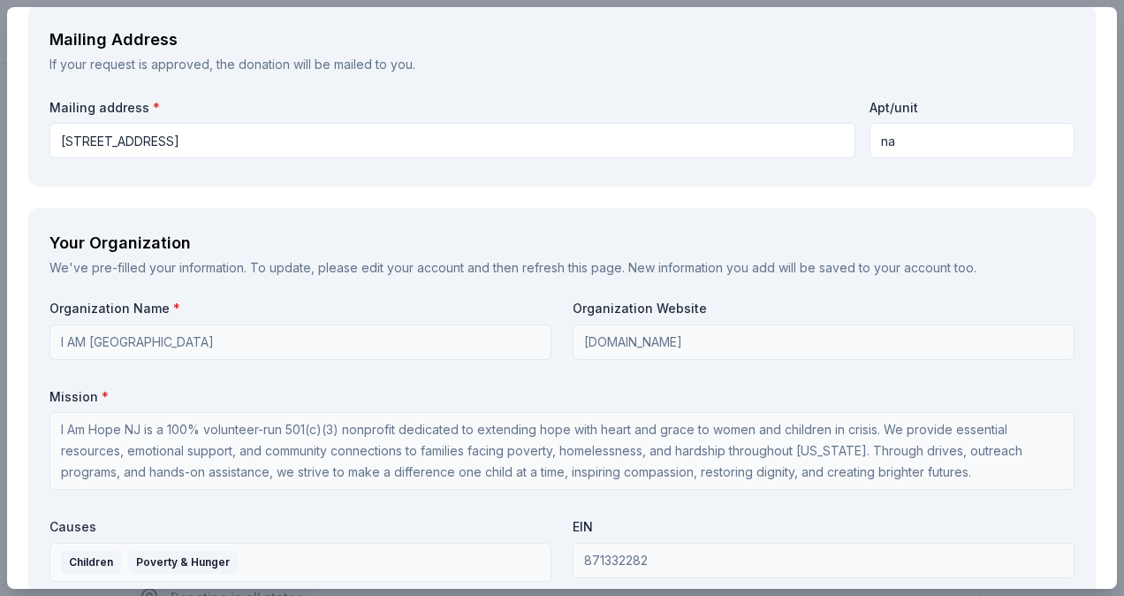
scroll to position [1870, 0]
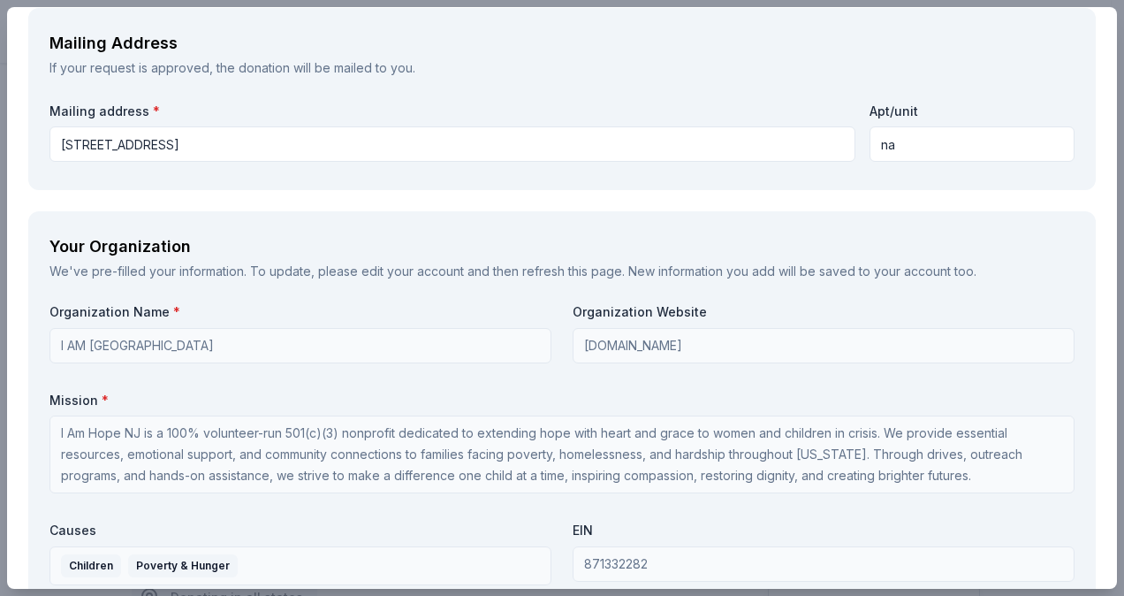
click at [921, 141] on input "na" at bounding box center [972, 143] width 205 height 35
type input "n"
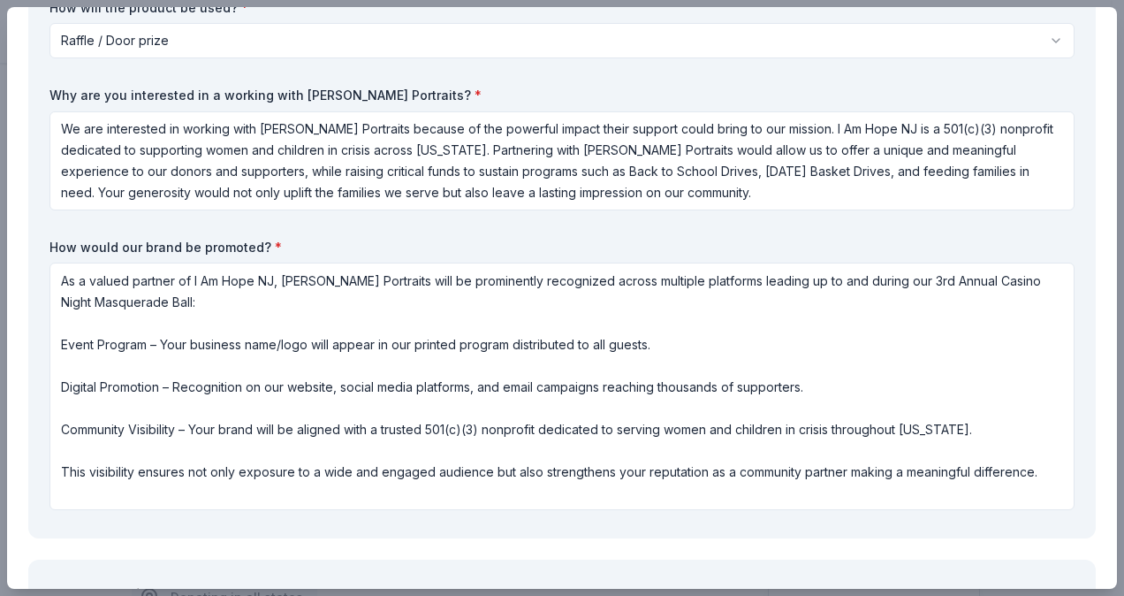
scroll to position [0, 0]
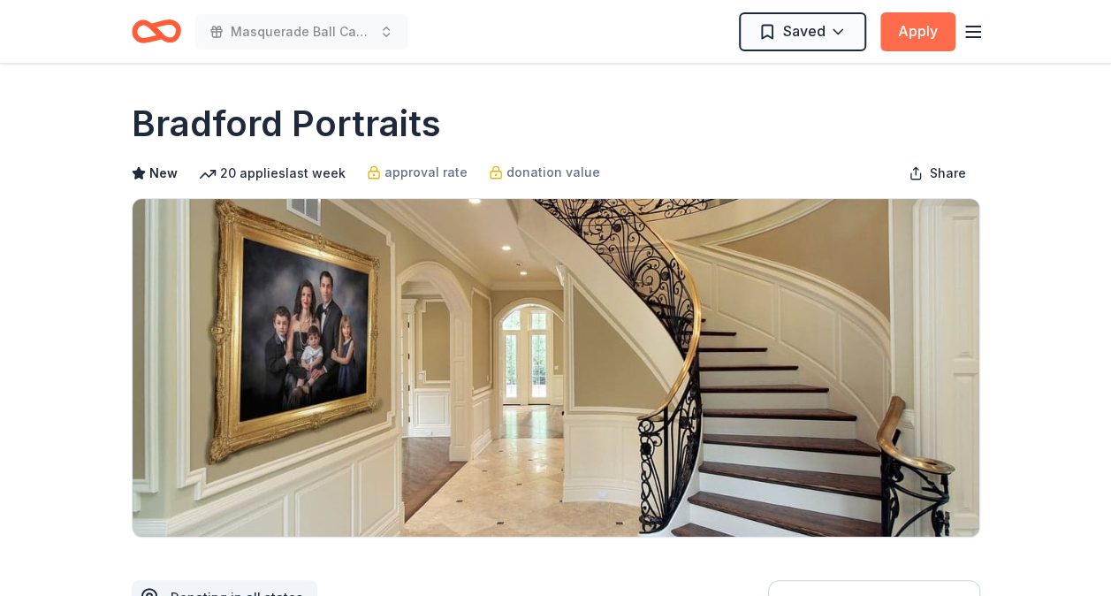
click at [937, 25] on button "Apply" at bounding box center [917, 31] width 75 height 39
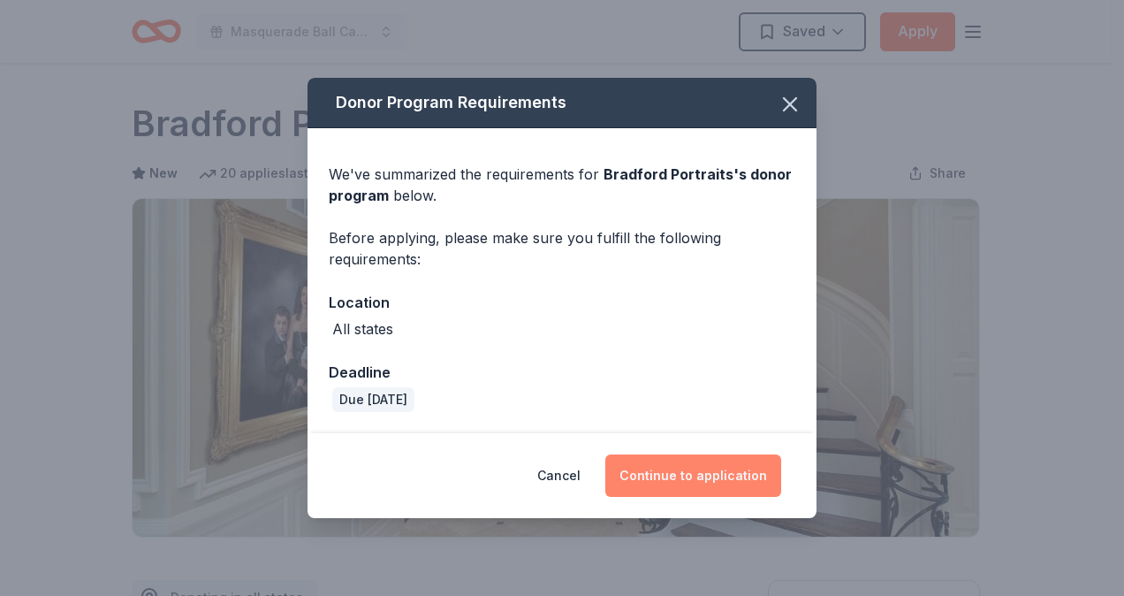
click at [698, 479] on button "Continue to application" at bounding box center [694, 475] width 176 height 42
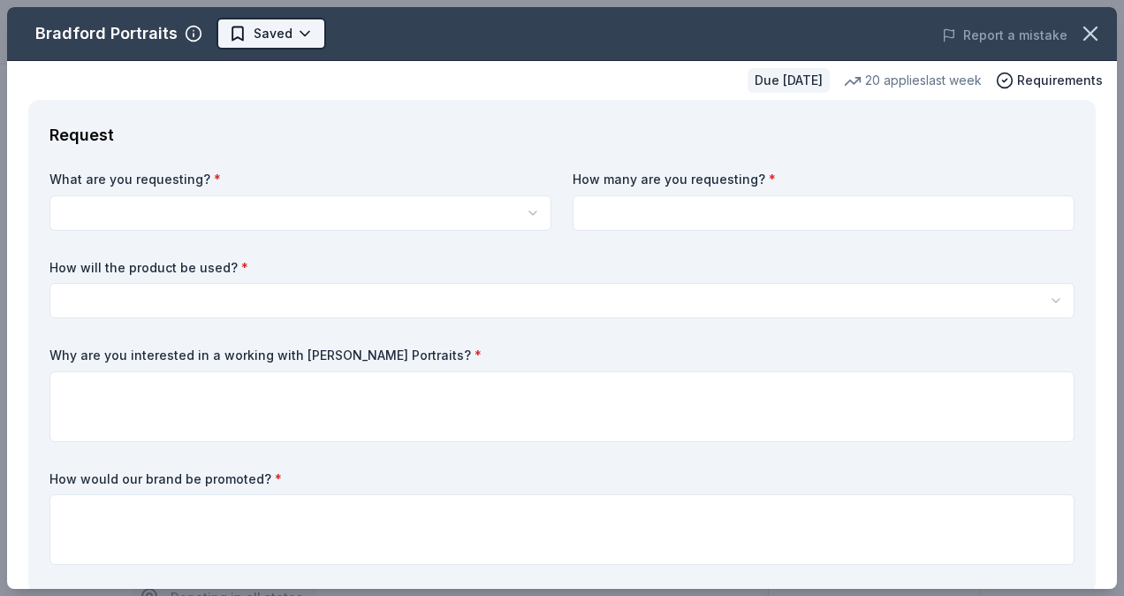
click at [315, 35] on body "Masquerade Ball Casino Night Saved Apply Due in 23 days Share Bradford Portrait…" at bounding box center [555, 298] width 1111 height 596
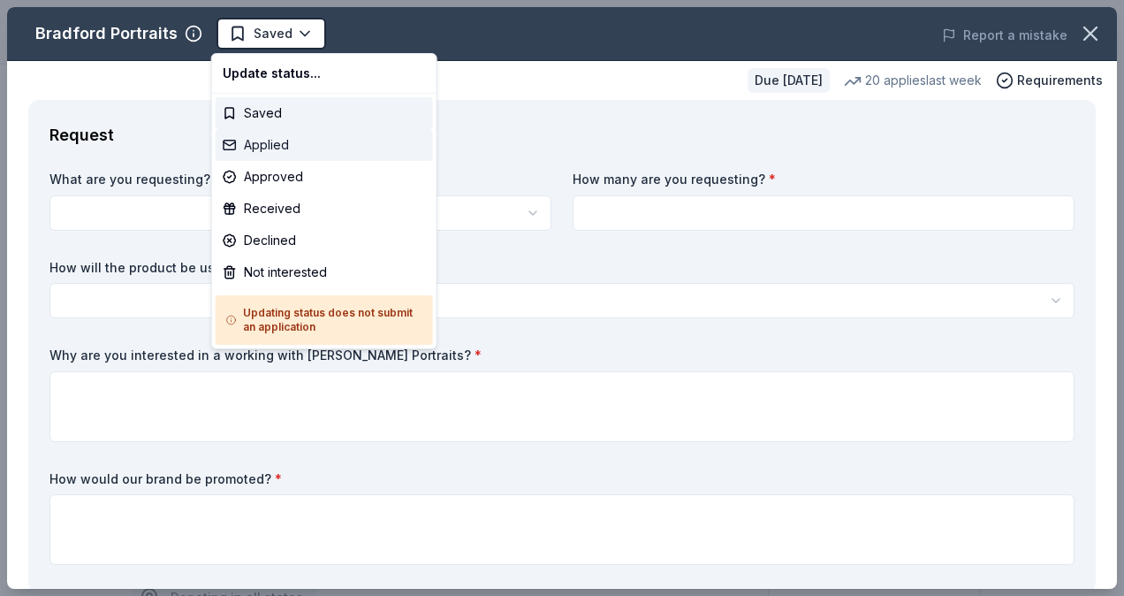
click at [304, 149] on div "Applied" at bounding box center [324, 145] width 217 height 32
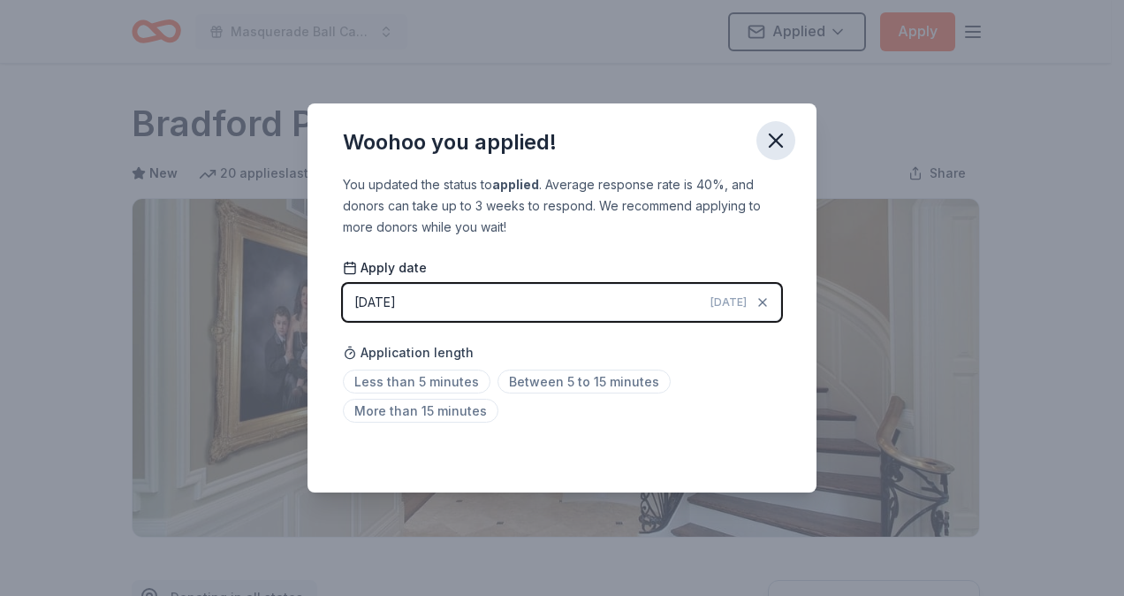
click at [784, 145] on icon "button" at bounding box center [776, 140] width 25 height 25
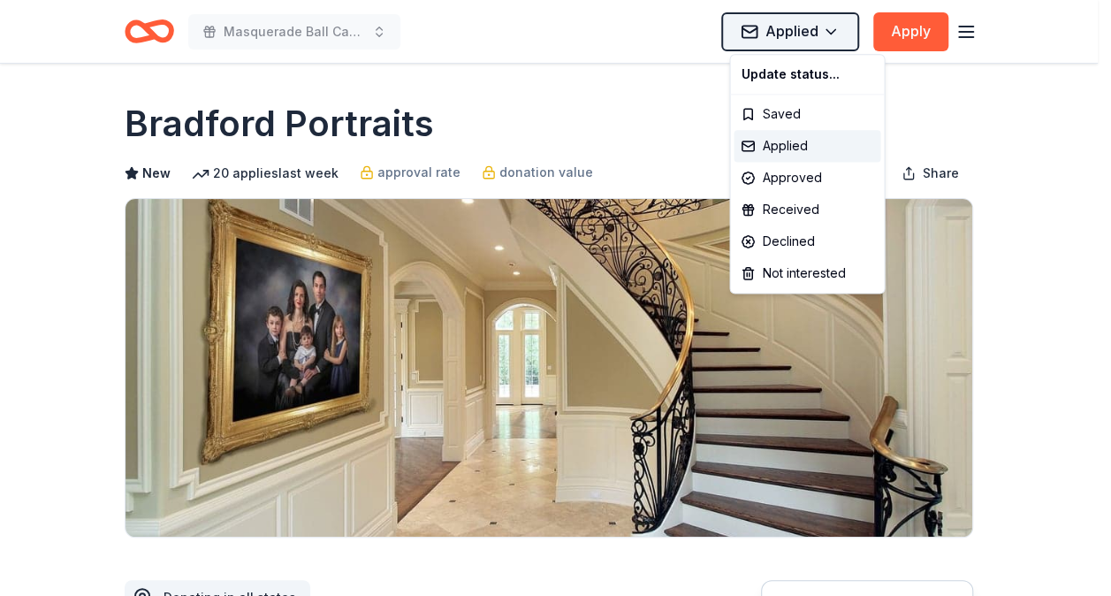
click at [835, 34] on html "Masquerade Ball Casino Night Applied Apply Due in 23 days Share Bradford Portra…" at bounding box center [555, 298] width 1111 height 596
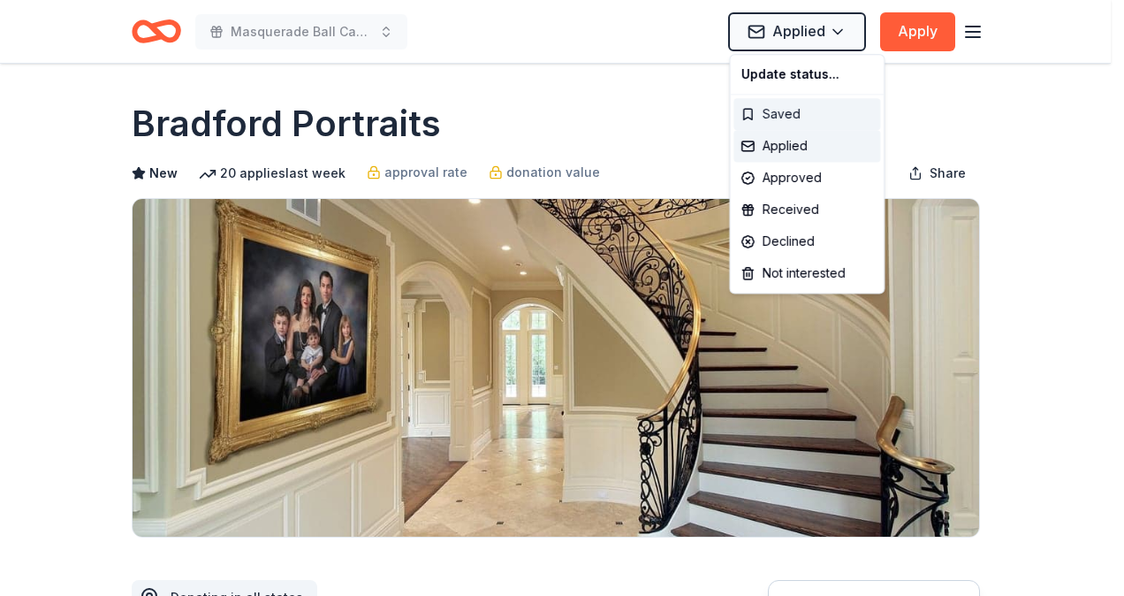
click at [785, 114] on div "Saved" at bounding box center [807, 114] width 147 height 32
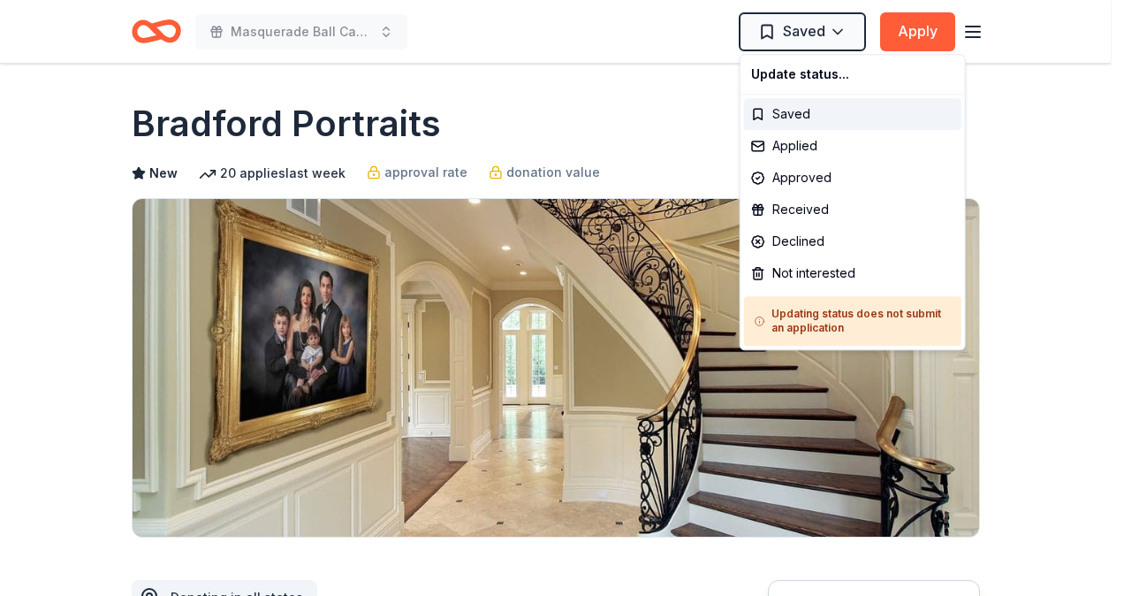
click at [913, 28] on html "Masquerade Ball Casino Night Saved Apply Due in 23 days Share Bradford Portrait…" at bounding box center [562, 298] width 1124 height 596
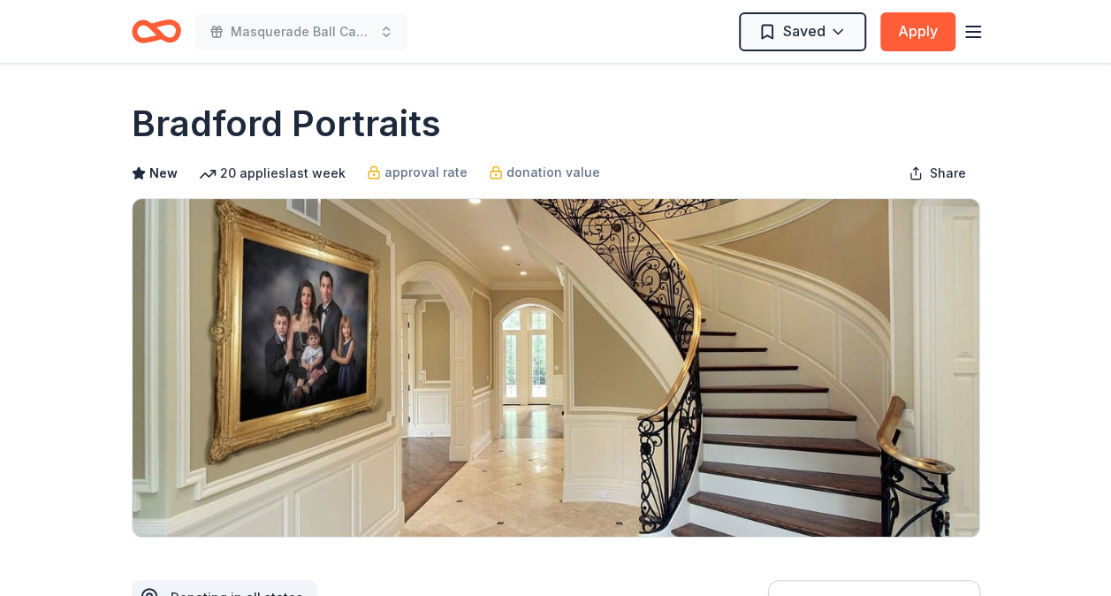
click at [971, 30] on icon "button" at bounding box center [973, 31] width 21 height 21
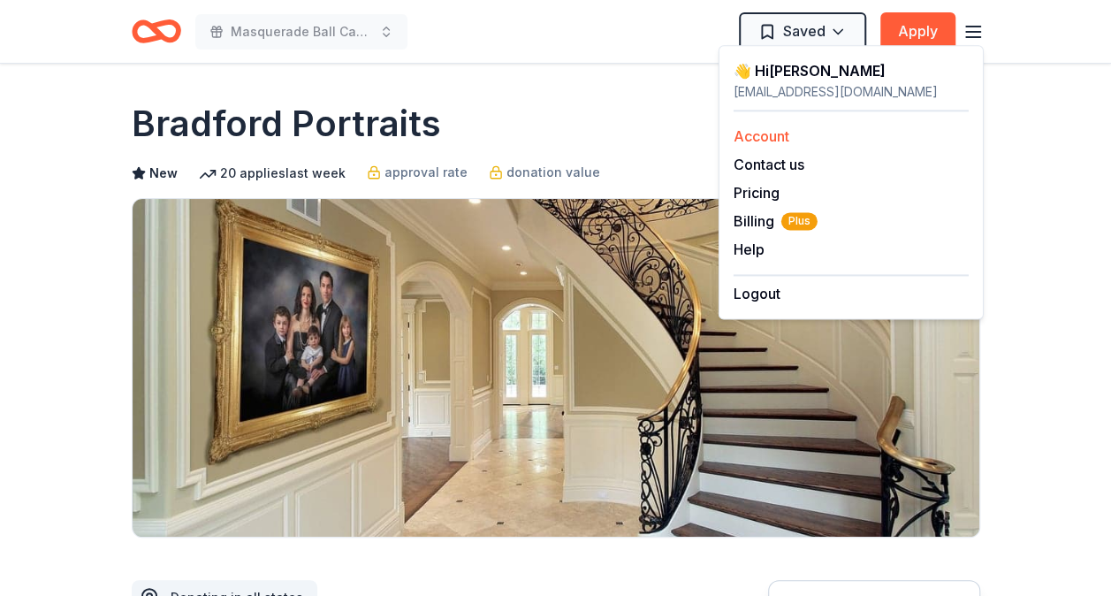
click at [774, 141] on link "Account" at bounding box center [762, 136] width 56 height 18
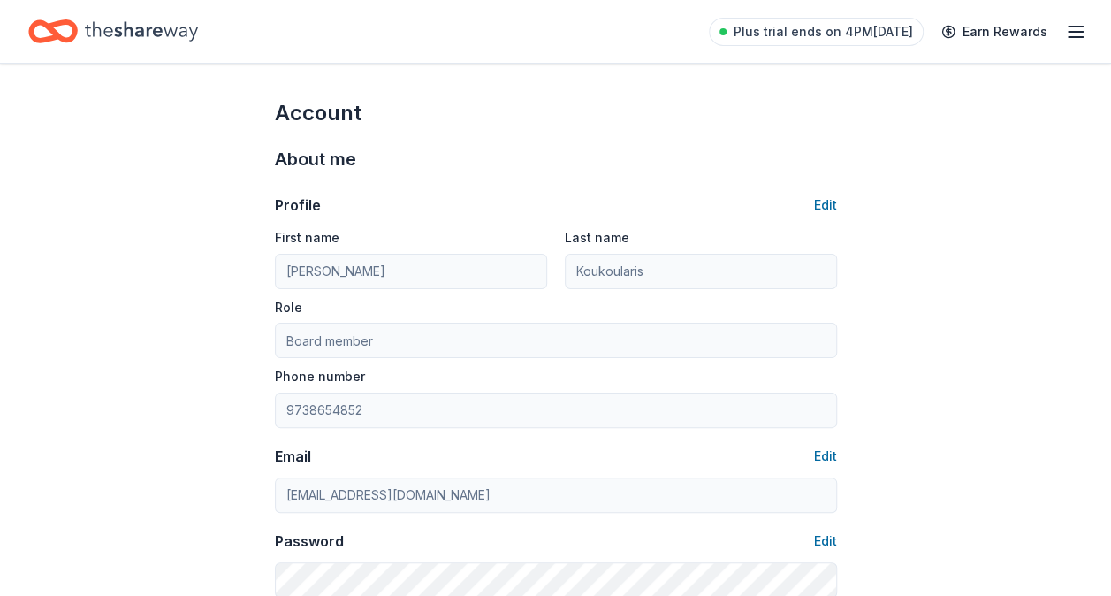
click at [1080, 27] on line "button" at bounding box center [1076, 27] width 14 height 0
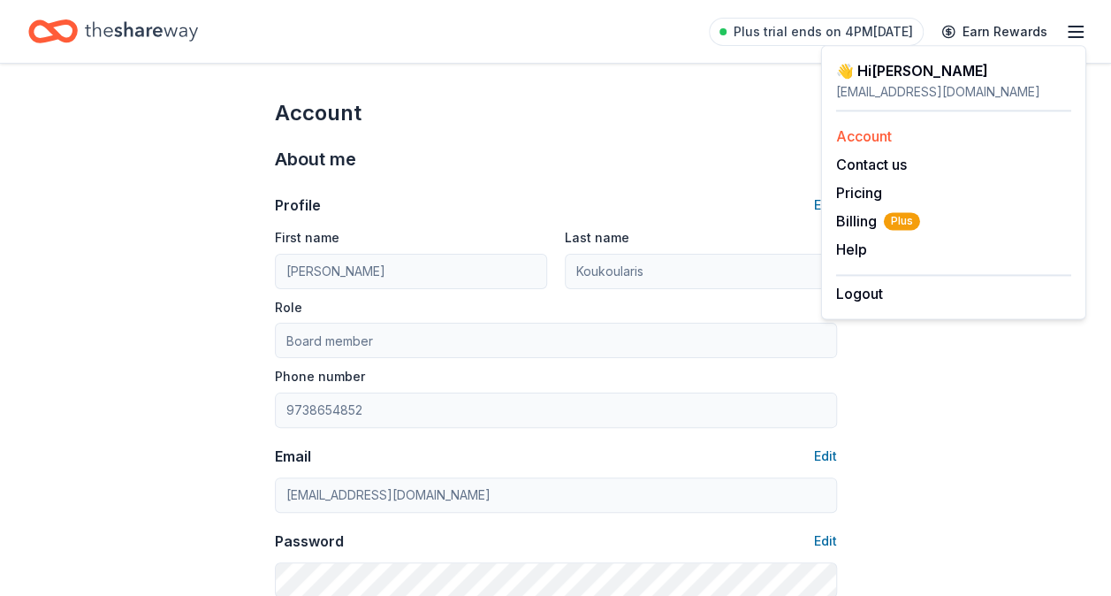
click at [873, 133] on link "Account" at bounding box center [864, 136] width 56 height 18
click at [890, 74] on div "👋 Hi Maria" at bounding box center [953, 70] width 235 height 21
click at [1083, 34] on icon "button" at bounding box center [1075, 31] width 21 height 21
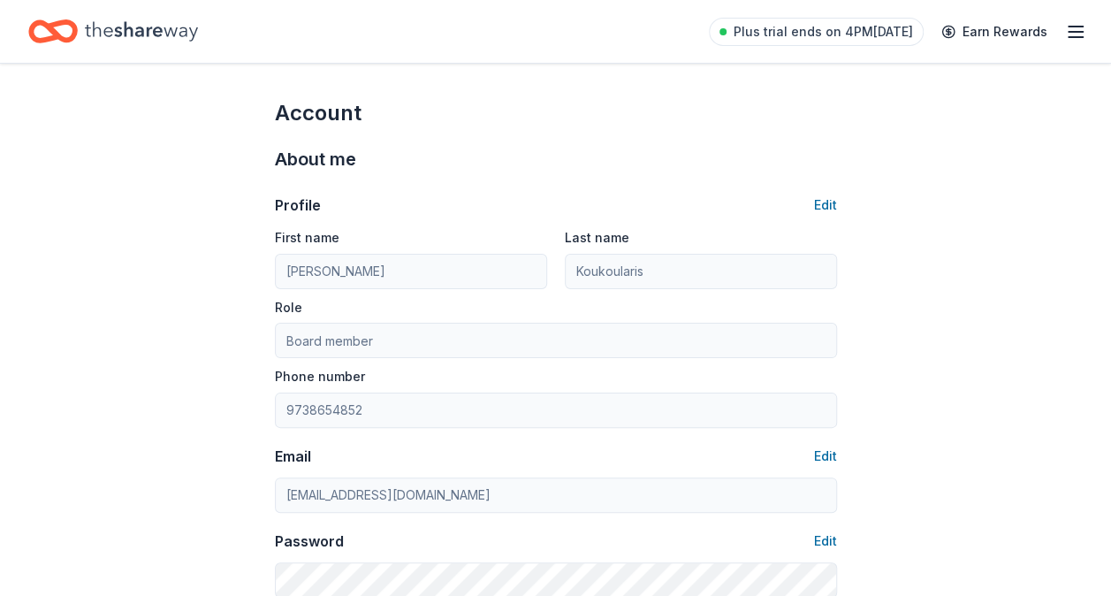
click at [1084, 36] on icon "button" at bounding box center [1075, 31] width 21 height 21
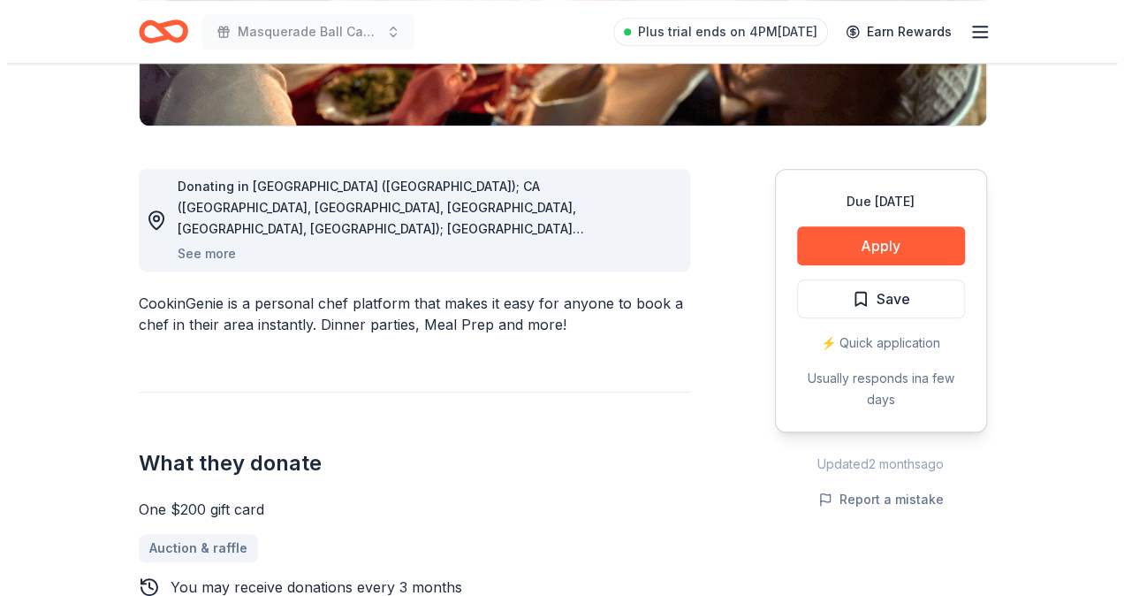
scroll to position [410, 0]
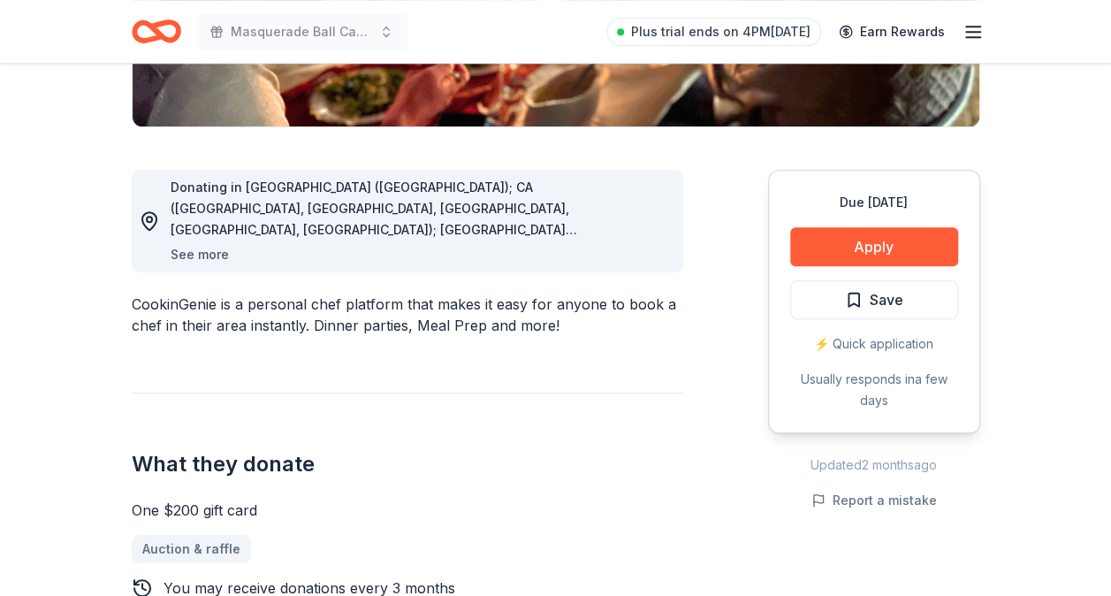
click at [202, 255] on button "See more" at bounding box center [200, 254] width 58 height 21
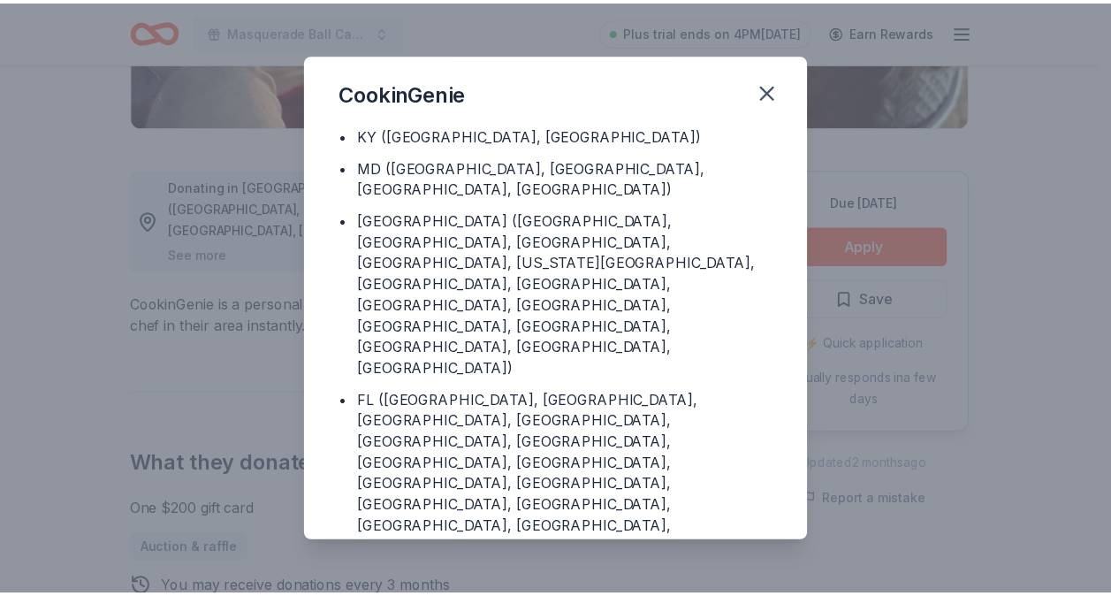
scroll to position [0, 0]
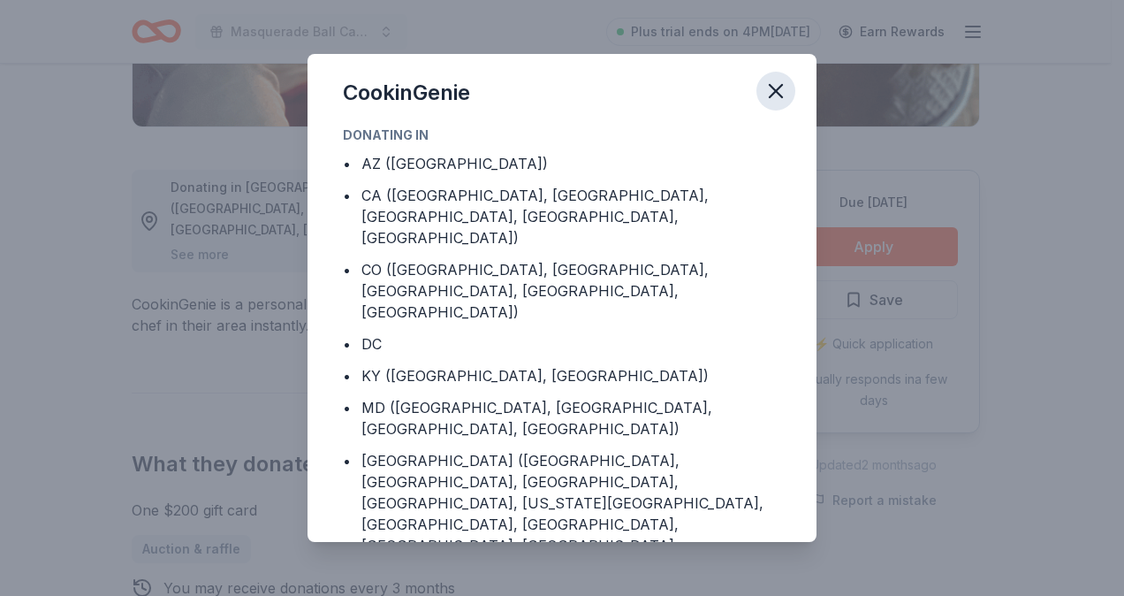
click at [780, 88] on icon "button" at bounding box center [776, 91] width 12 height 12
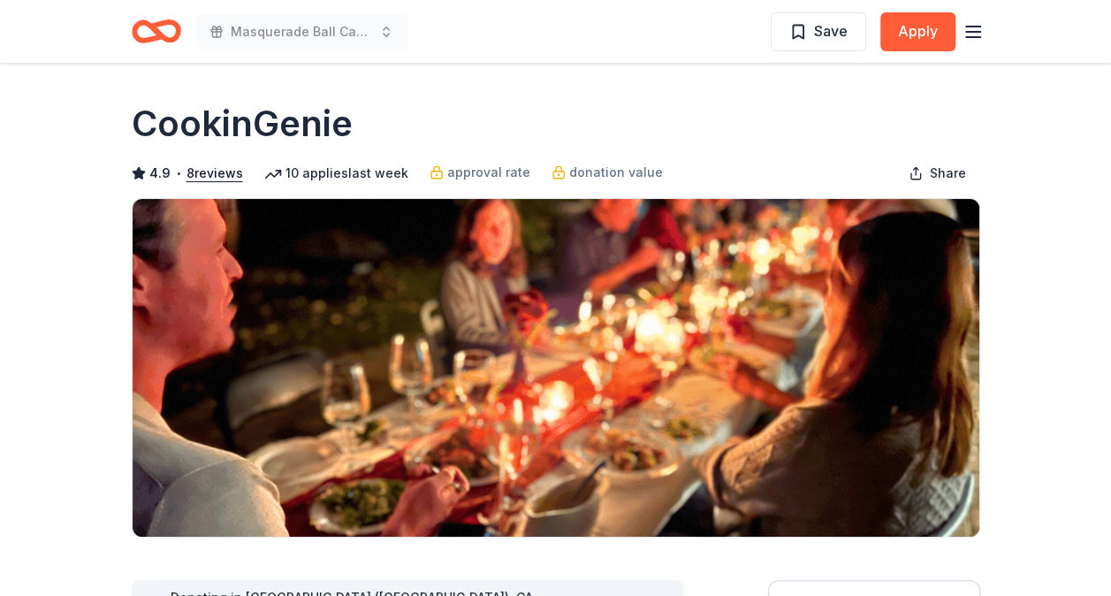
click at [163, 39] on icon "Home" at bounding box center [163, 31] width 27 height 18
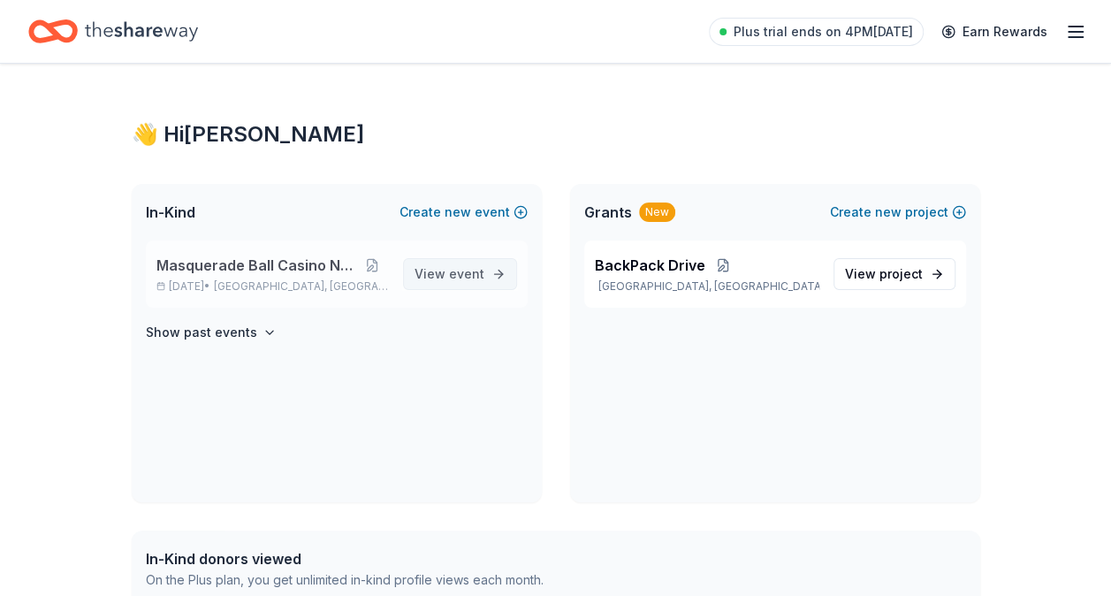
click at [476, 268] on span "event" at bounding box center [466, 273] width 35 height 15
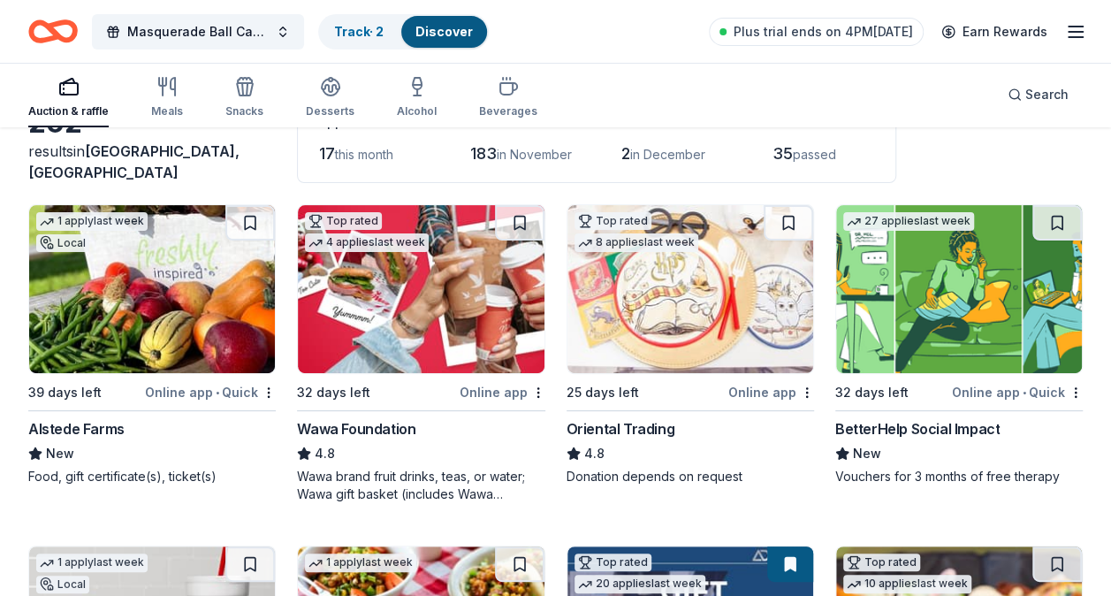
scroll to position [127, 0]
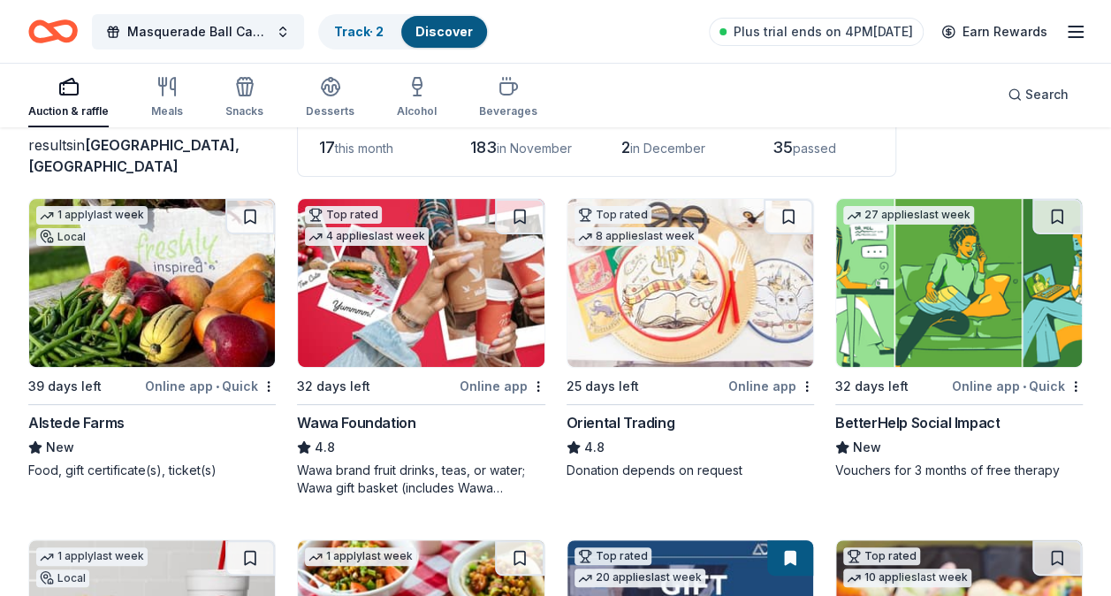
click at [502, 384] on div "Online app" at bounding box center [503, 386] width 86 height 22
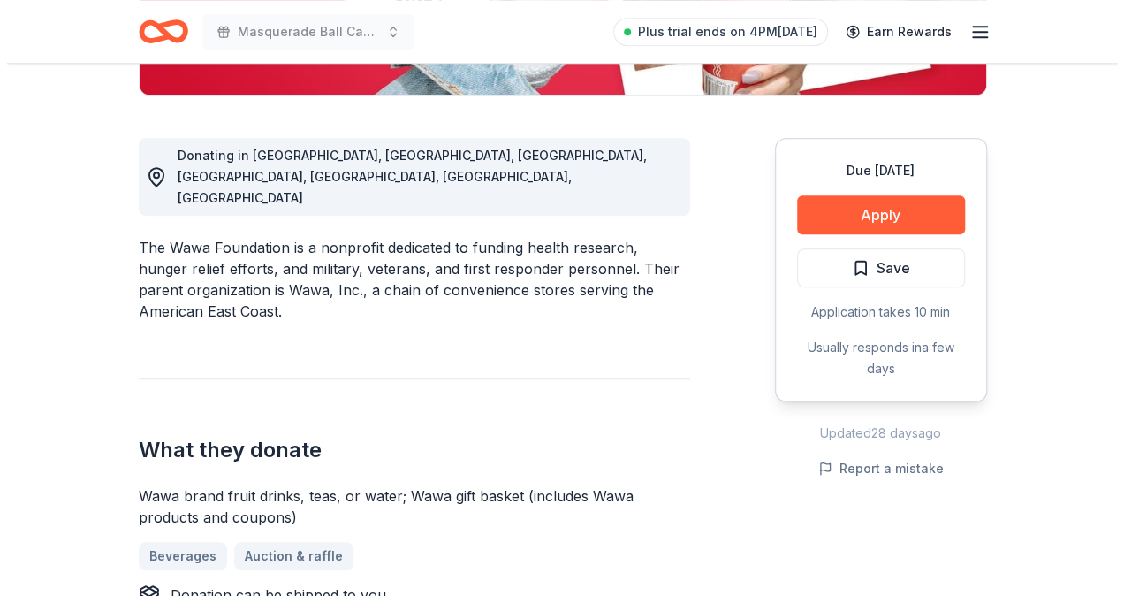
scroll to position [447, 0]
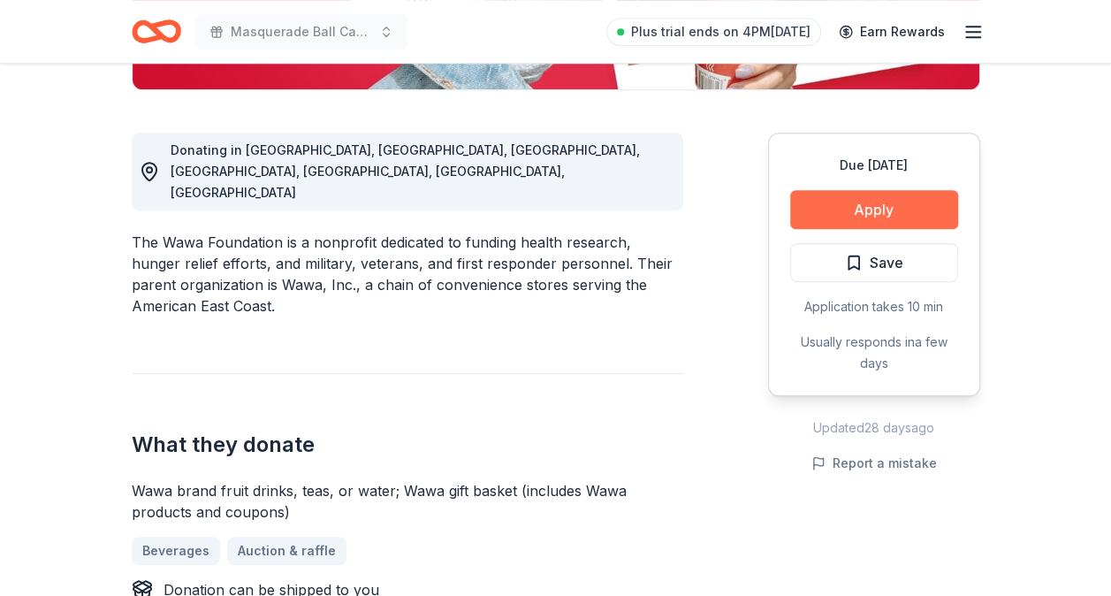
click at [886, 207] on button "Apply" at bounding box center [874, 209] width 168 height 39
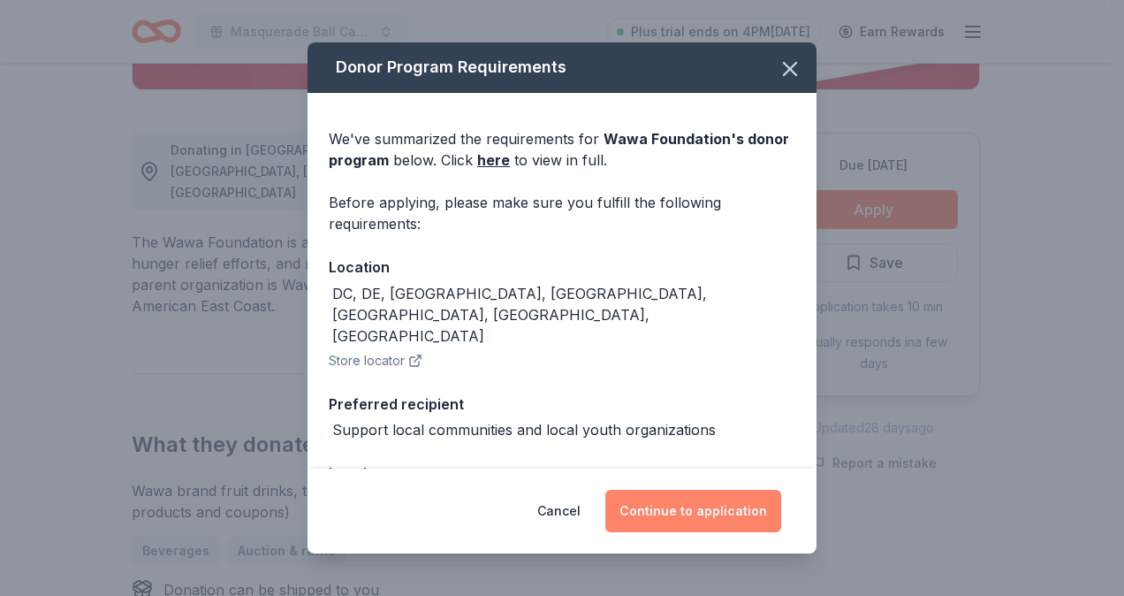
click at [690, 507] on button "Continue to application" at bounding box center [694, 511] width 176 height 42
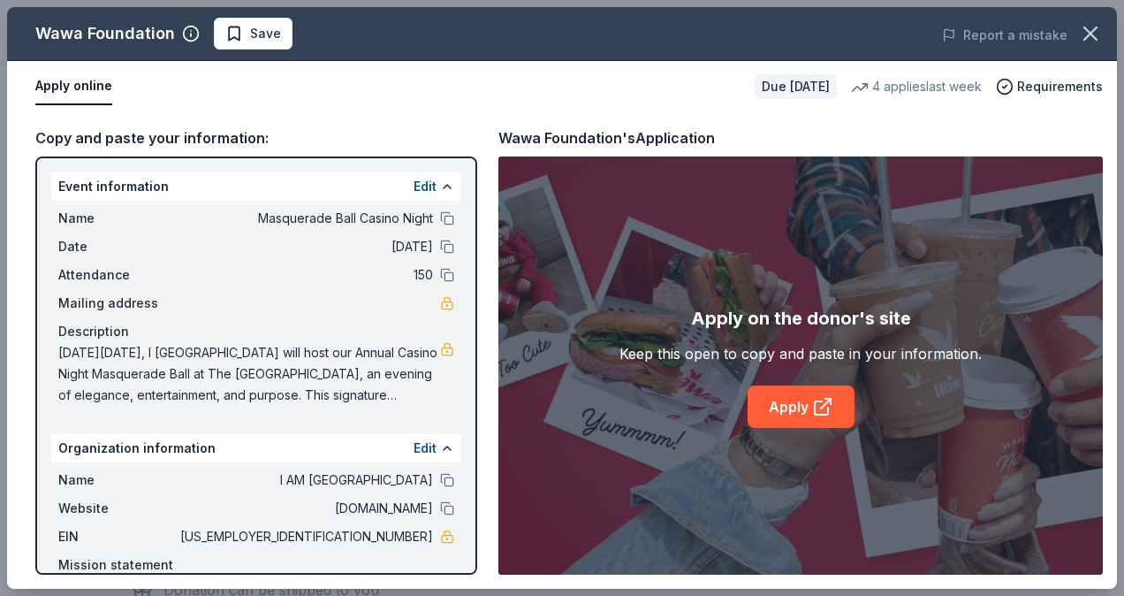
scroll to position [88, 0]
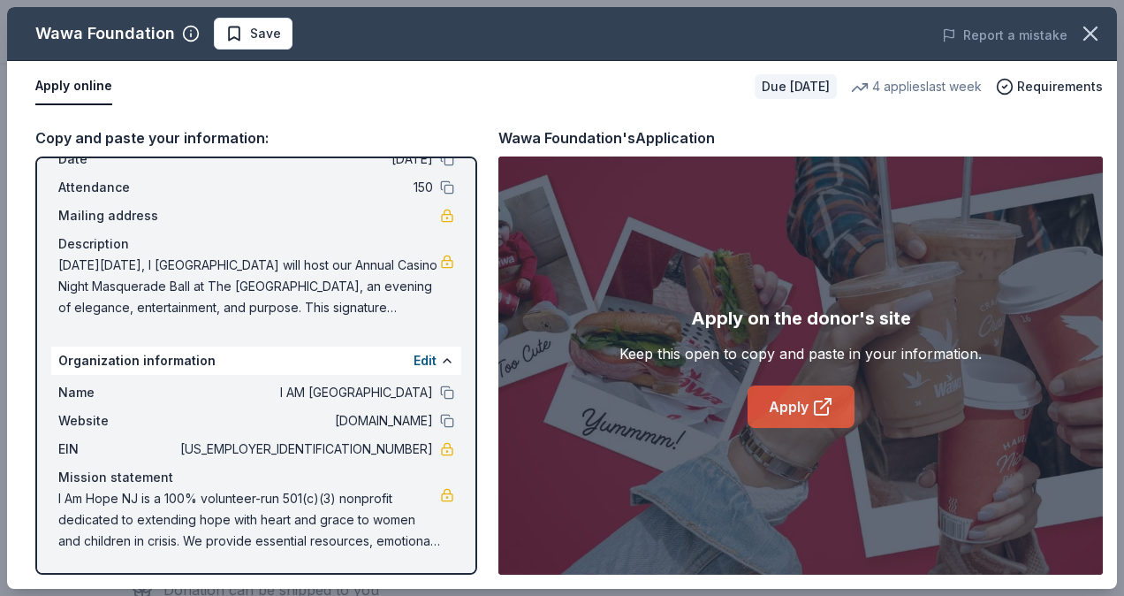
click at [806, 420] on link "Apply" at bounding box center [801, 406] width 107 height 42
